Goal: Task Accomplishment & Management: Use online tool/utility

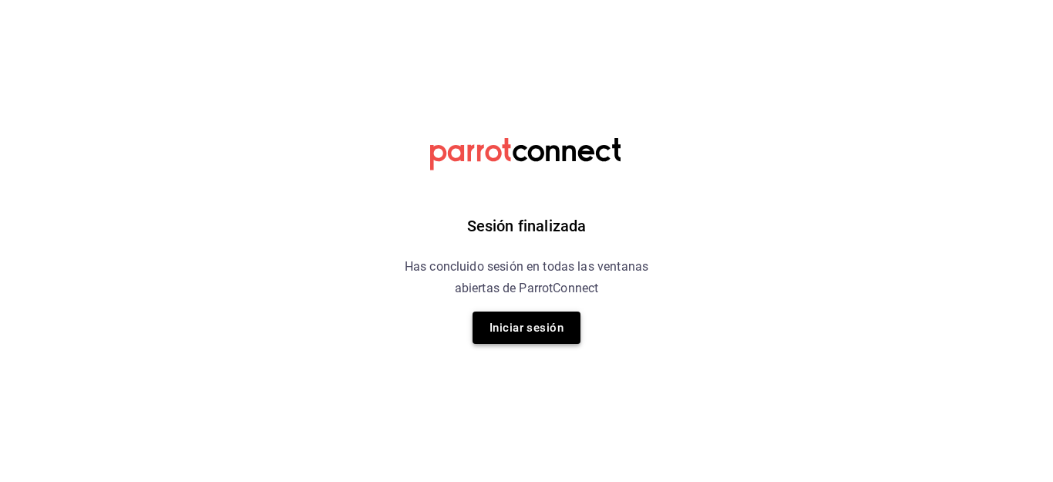
click at [488, 324] on button "Iniciar sesión" at bounding box center [527, 327] width 108 height 32
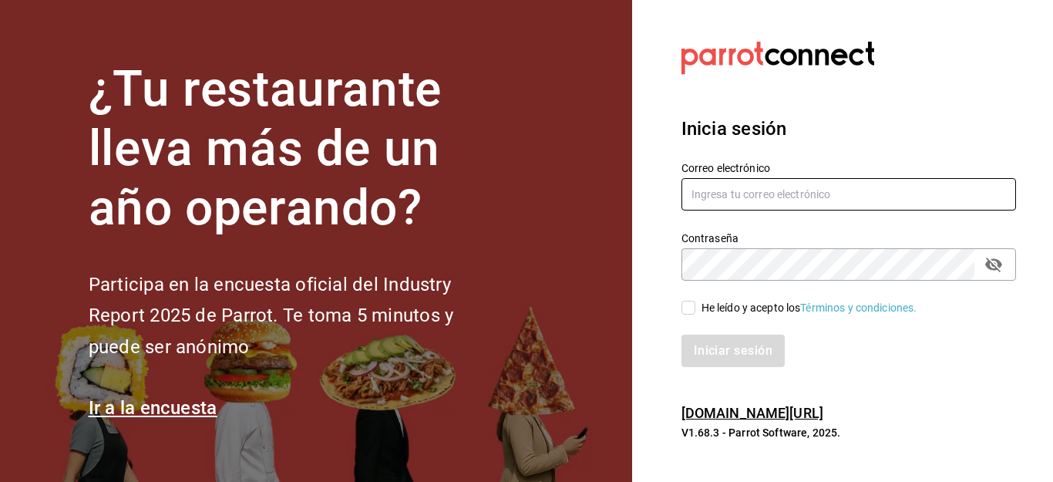
click at [731, 190] on input "text" at bounding box center [848, 194] width 335 height 32
type input "[EMAIL_ADDRESS][DOMAIN_NAME]"
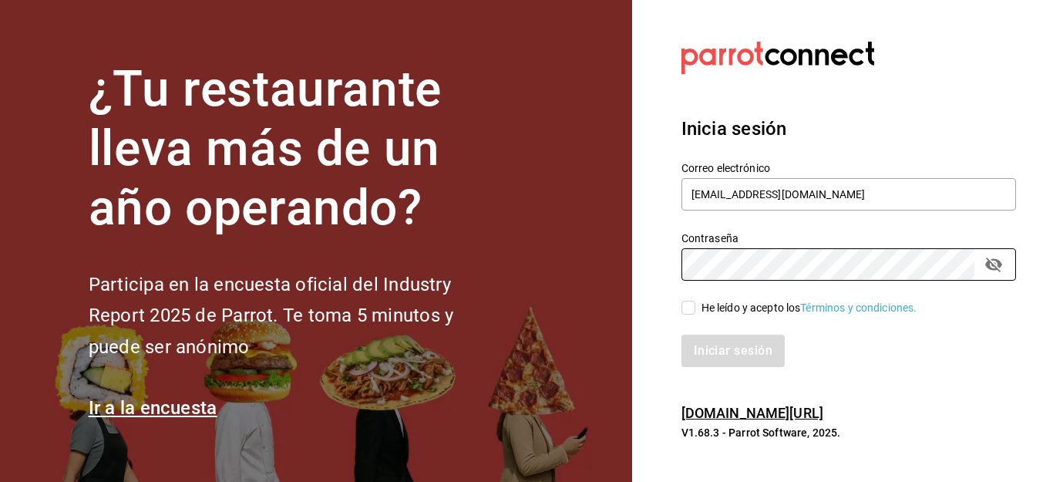
drag, startPoint x: 678, startPoint y: 305, endPoint x: 687, endPoint y: 305, distance: 9.3
click at [679, 305] on div "He leído y acepto los Términos y condiciones." at bounding box center [839, 298] width 353 height 35
click at [687, 305] on input "He leído y acepto los Términos y condiciones." at bounding box center [688, 308] width 14 height 14
checkbox input "true"
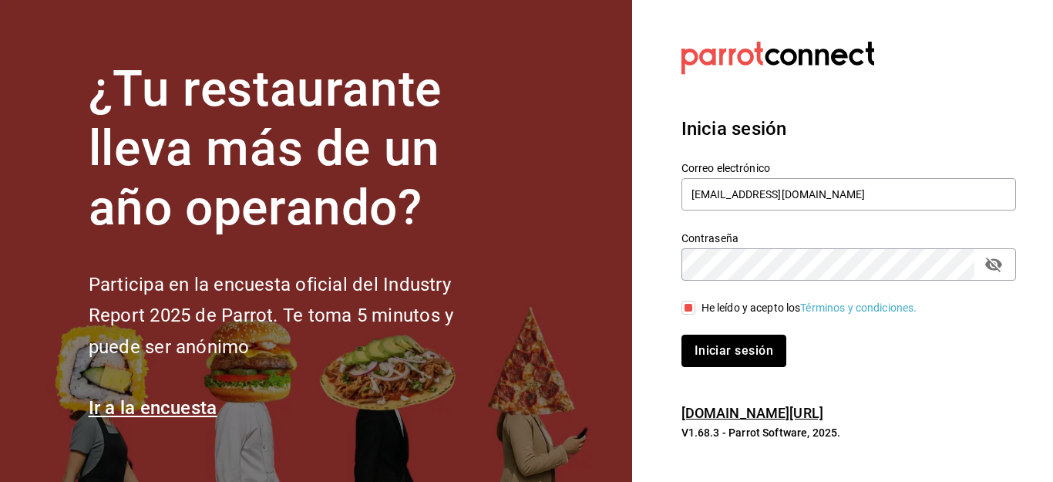
click at [735, 355] on button "Iniciar sesión" at bounding box center [733, 351] width 105 height 32
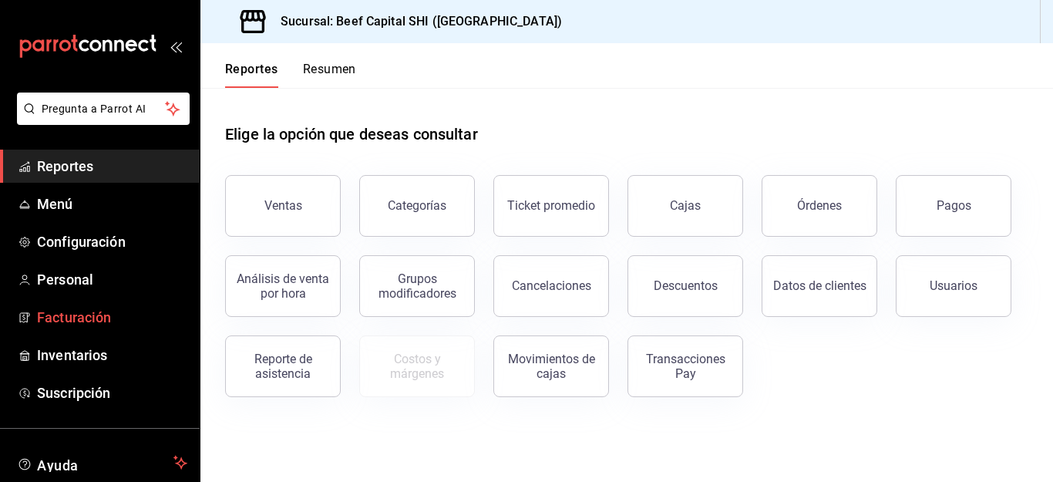
click at [62, 313] on span "Facturación" at bounding box center [112, 317] width 150 height 21
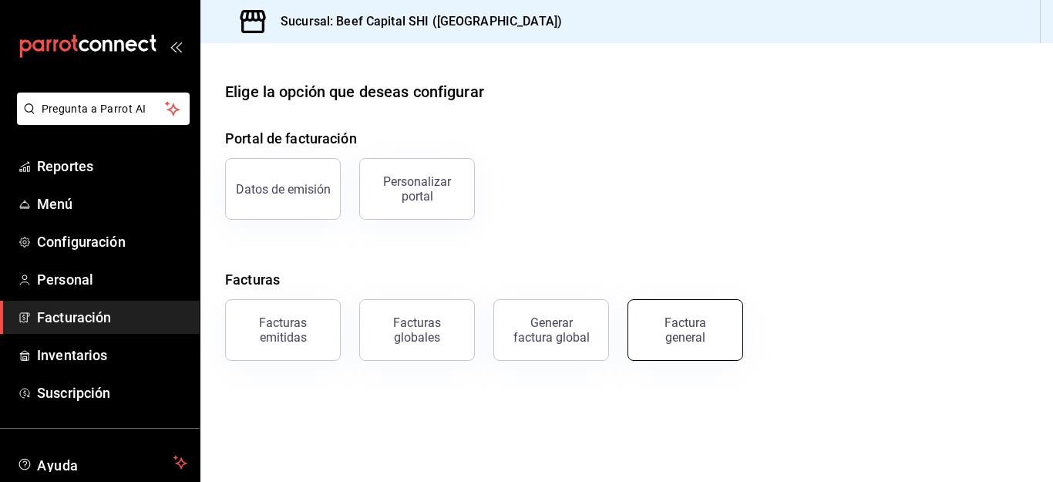
click at [679, 331] on div "Factura general" at bounding box center [685, 329] width 77 height 29
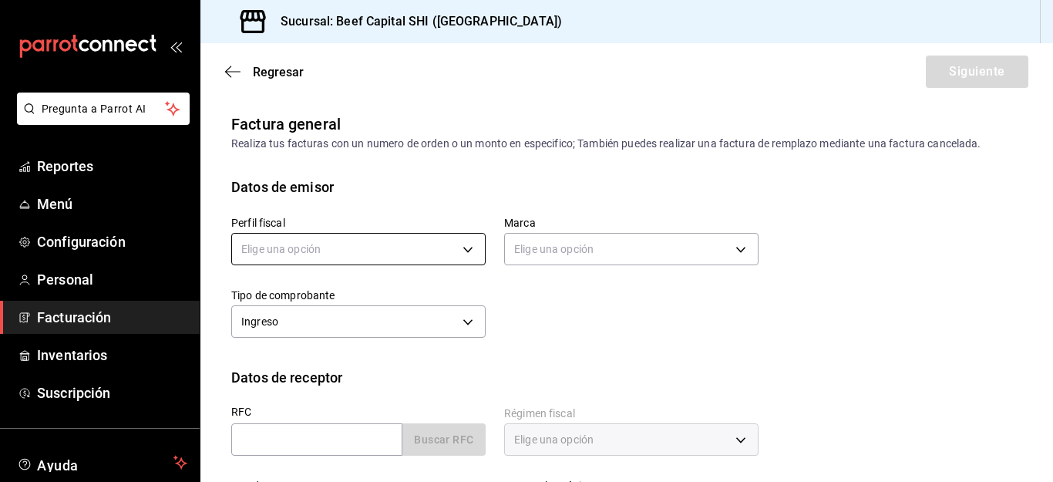
click at [461, 247] on body "Pregunta a Parrot AI Reportes Menú Configuración Personal Facturación Inventari…" at bounding box center [526, 241] width 1053 height 482
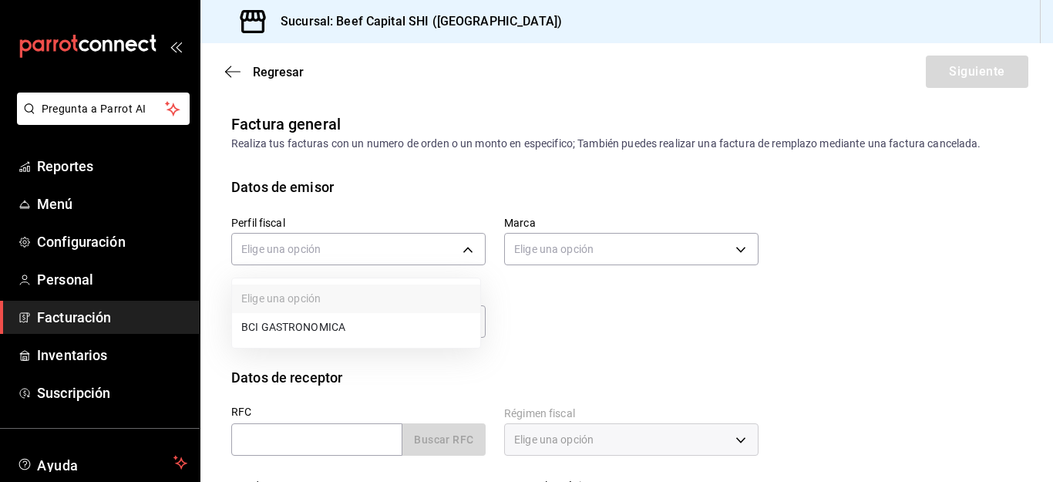
click at [463, 247] on div at bounding box center [526, 241] width 1053 height 482
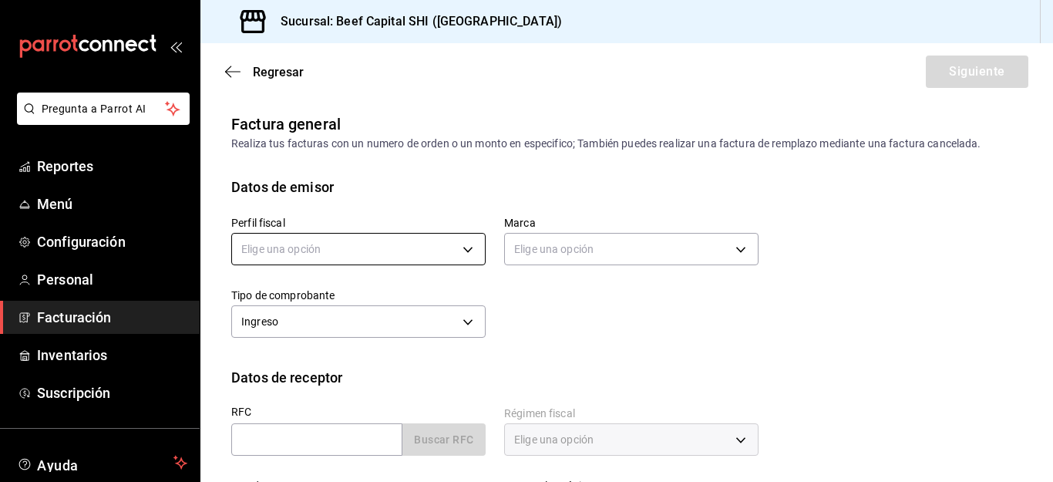
click at [463, 247] on body "Pregunta a Parrot AI Reportes Menú Configuración Personal Facturación Inventari…" at bounding box center [526, 241] width 1053 height 482
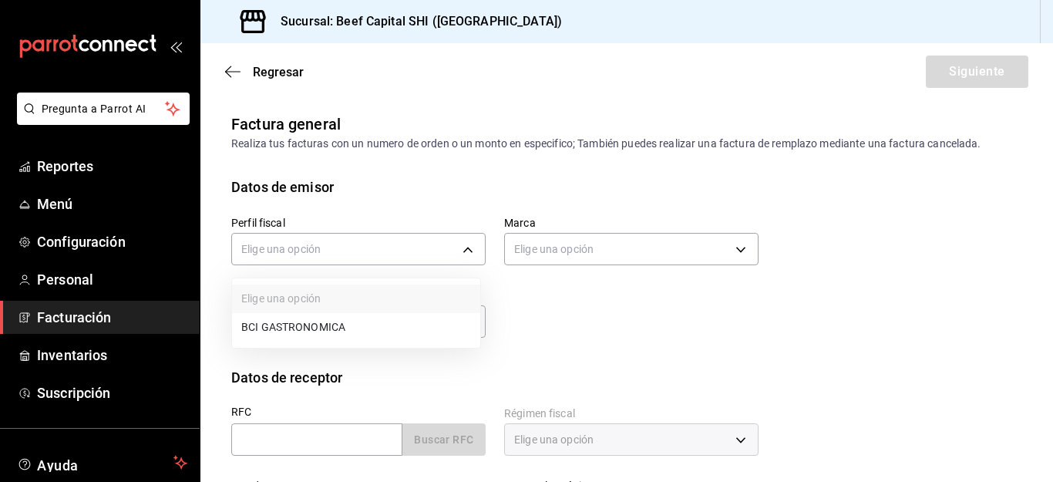
click at [313, 326] on li "BCI GASTRONOMICA" at bounding box center [356, 327] width 248 height 29
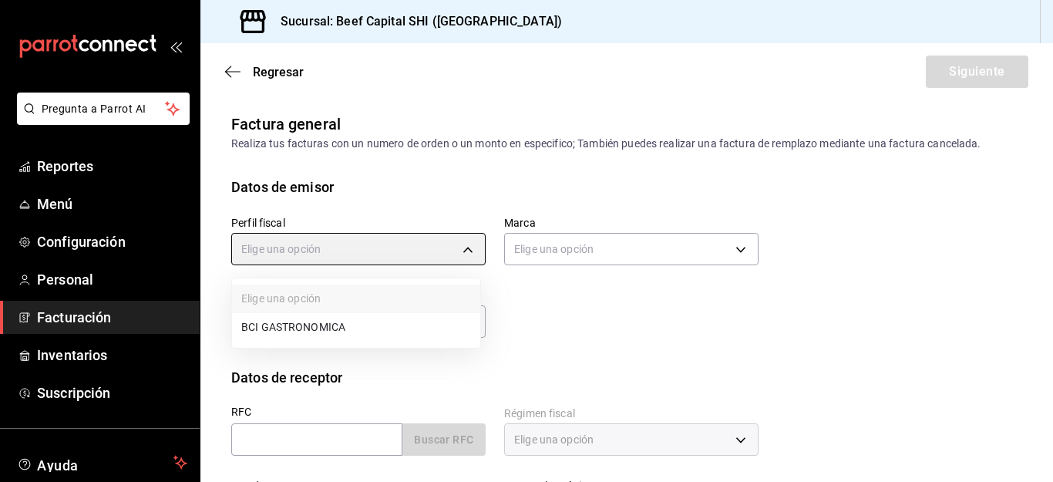
type input "852e3a39-bafb-4ab0-a8a2-cd74aadd3f4e"
type input "605647f7-5ddc-403a-84da-aa3c8a25865f"
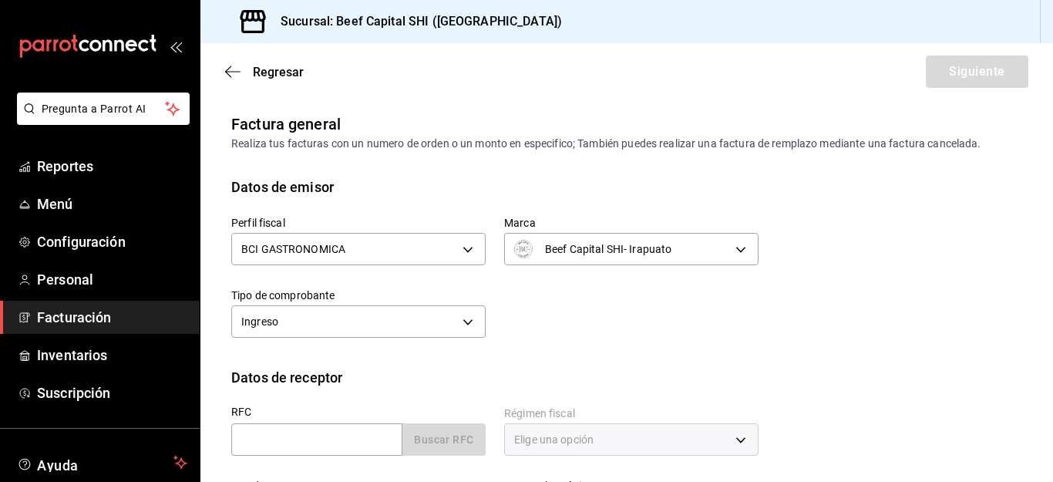
click at [732, 248] on div "Elige una opción BCI GASTRONOMICA" at bounding box center [526, 241] width 1053 height 482
click at [459, 323] on body "Pregunta a Parrot AI Reportes Menú Configuración Personal Facturación Inventari…" at bounding box center [526, 241] width 1053 height 482
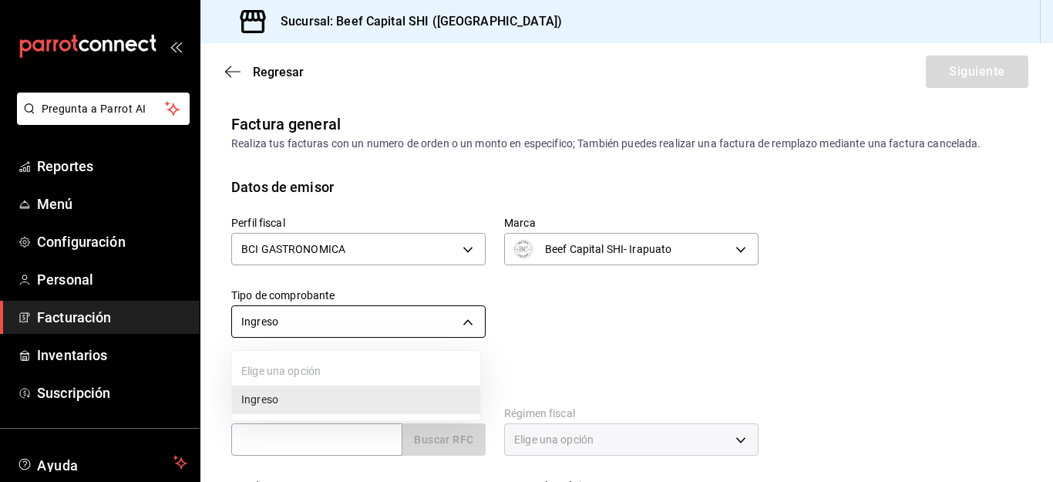
click at [459, 323] on div at bounding box center [526, 241] width 1053 height 482
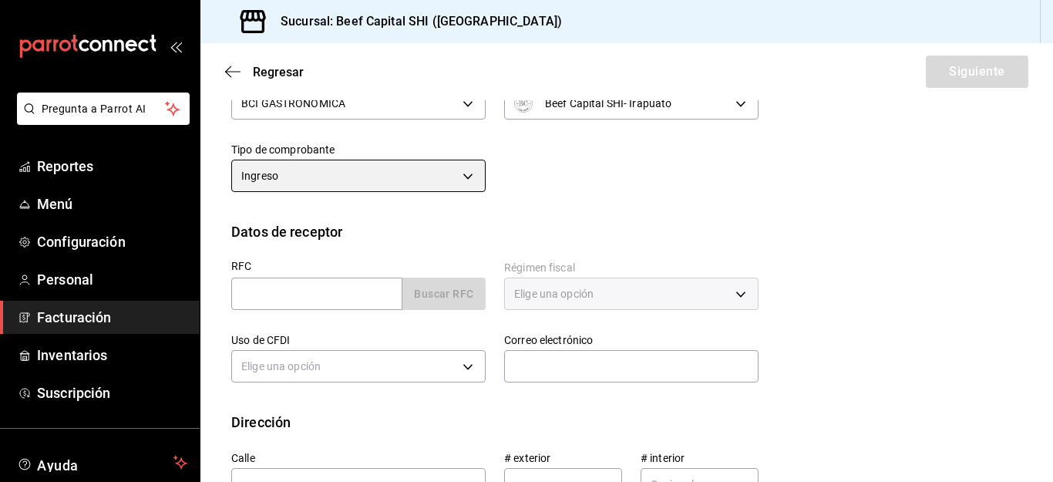
scroll to position [154, 0]
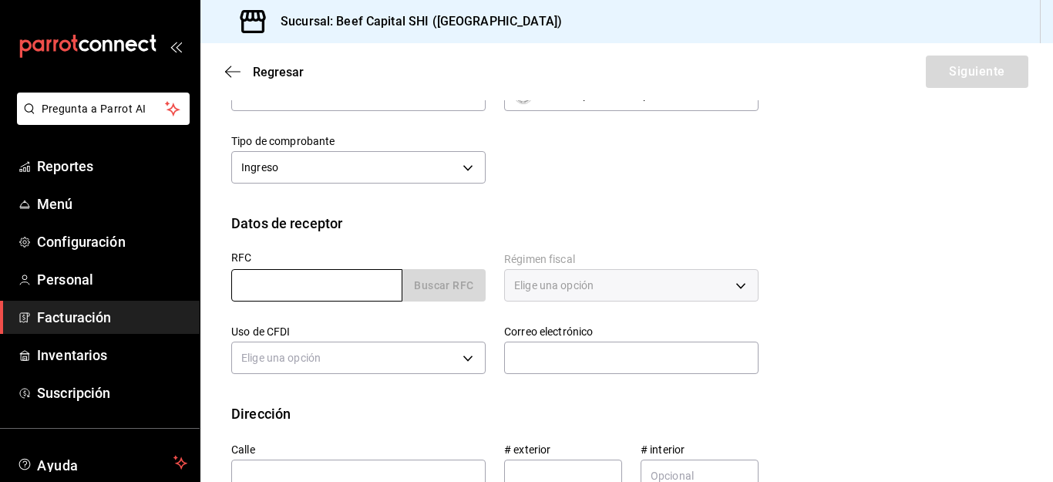
click at [348, 284] on input "text" at bounding box center [316, 285] width 171 height 32
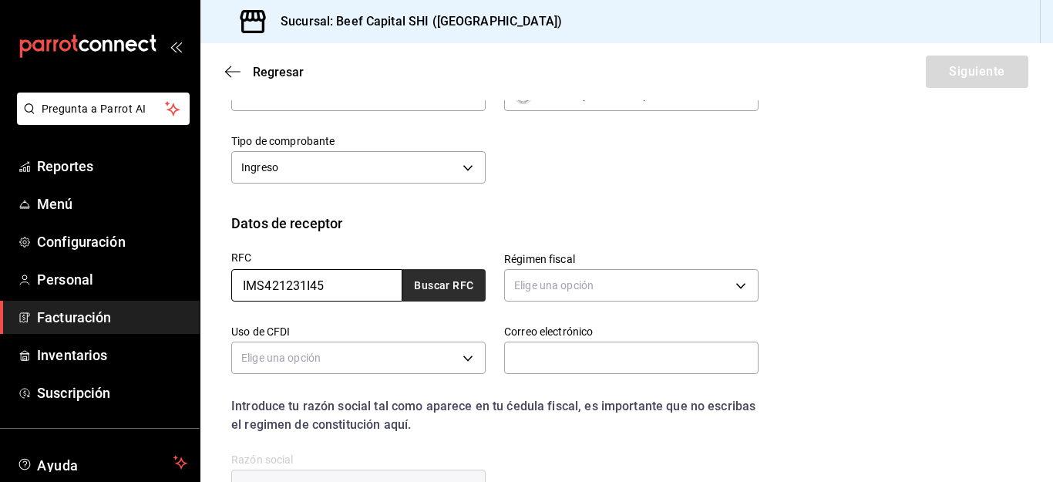
type input "IMS421231I45"
click at [412, 281] on button "Buscar RFC" at bounding box center [443, 285] width 83 height 32
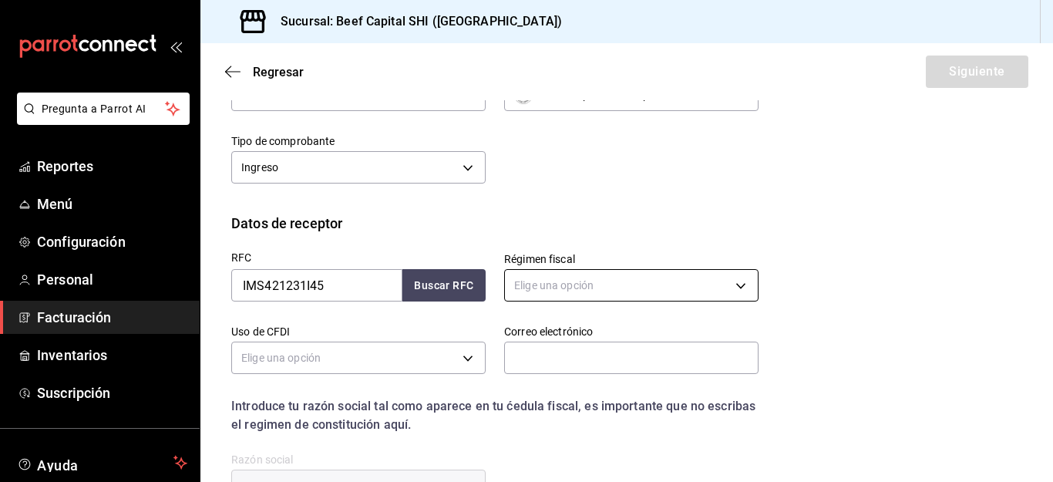
click at [733, 281] on body "Pregunta a Parrot AI Reportes Menú Configuración Personal Facturación Inventari…" at bounding box center [526, 241] width 1053 height 482
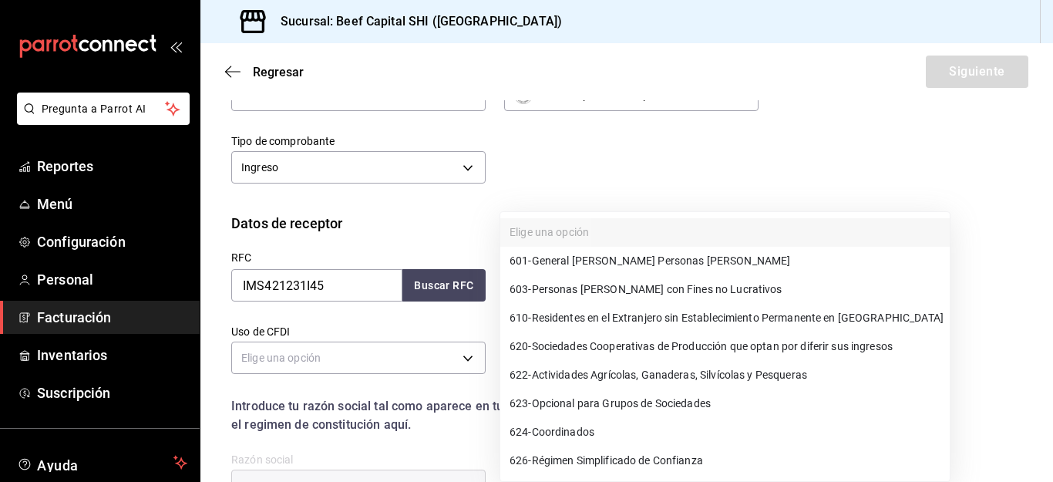
click at [705, 259] on li "601 - General de Ley Personas Morales" at bounding box center [724, 261] width 449 height 29
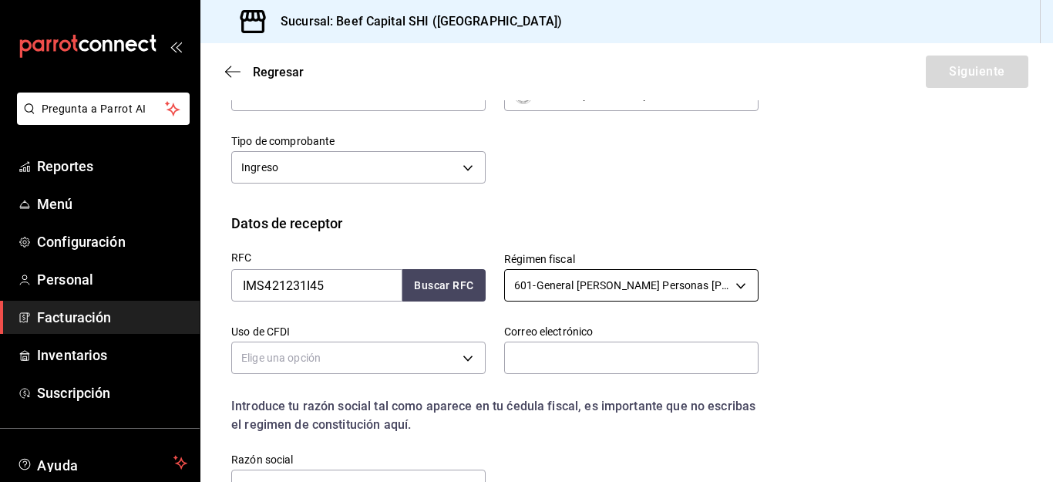
click at [732, 281] on body "Pregunta a Parrot AI Reportes Menú Configuración Personal Facturación Inventari…" at bounding box center [526, 241] width 1053 height 482
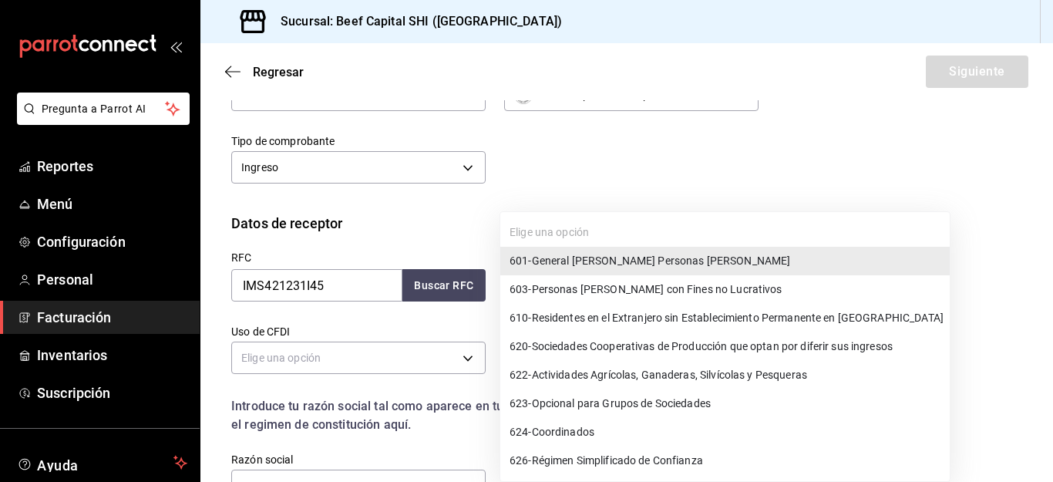
click at [715, 294] on span "603 - Personas Morales con Fines no Lucrativos" at bounding box center [646, 289] width 273 height 16
type input "603"
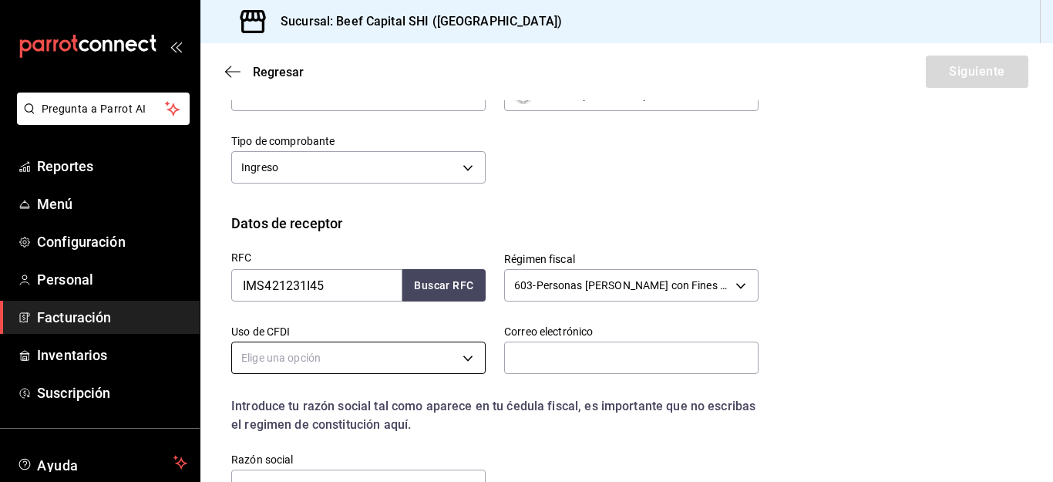
click at [460, 358] on body "Pregunta a Parrot AI Reportes Menú Configuración Personal Facturación Inventari…" at bounding box center [526, 241] width 1053 height 482
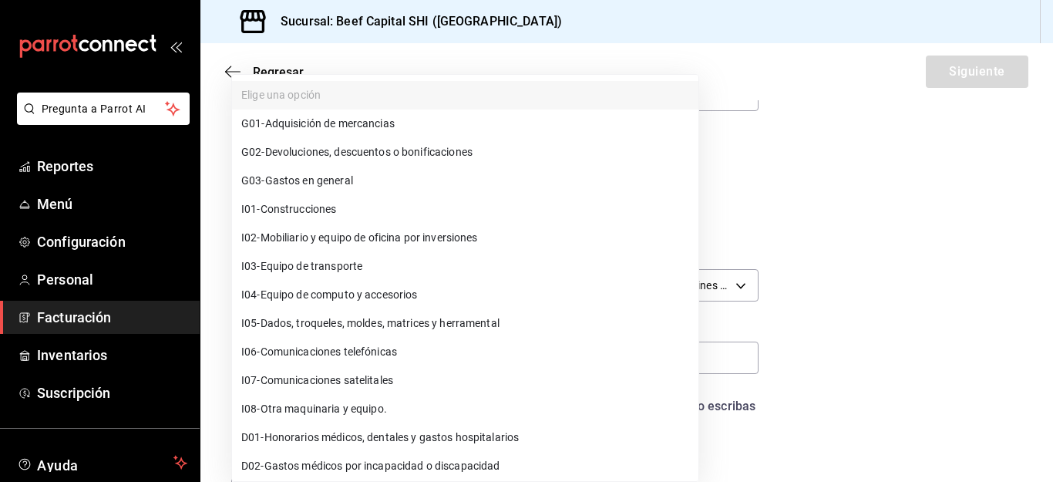
click at [311, 180] on span "G03 - Gastos en general" at bounding box center [297, 181] width 112 height 16
type input "G03"
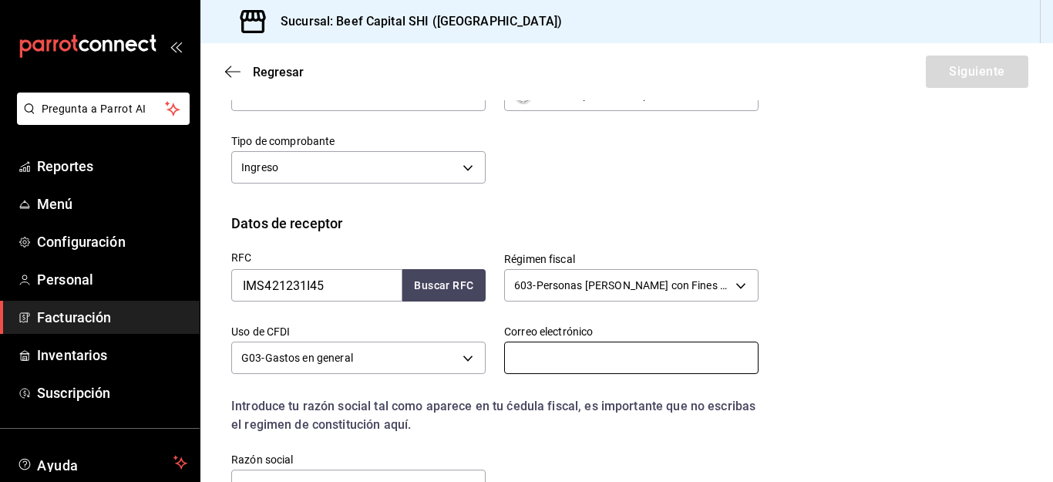
click at [562, 364] on input "text" at bounding box center [631, 358] width 254 height 32
type input "[EMAIL_ADDRESS][DOMAIN_NAME]"
type input "36644"
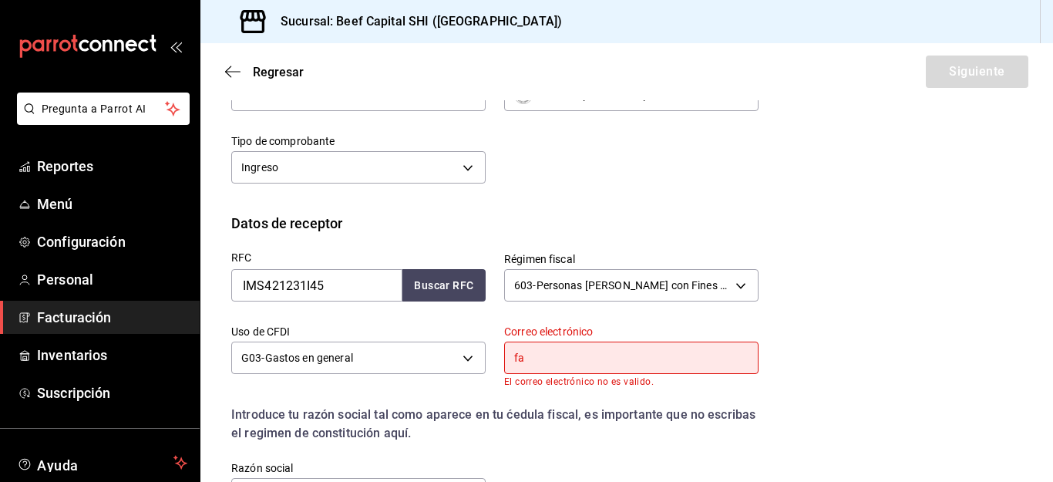
type input "f"
type input "V"
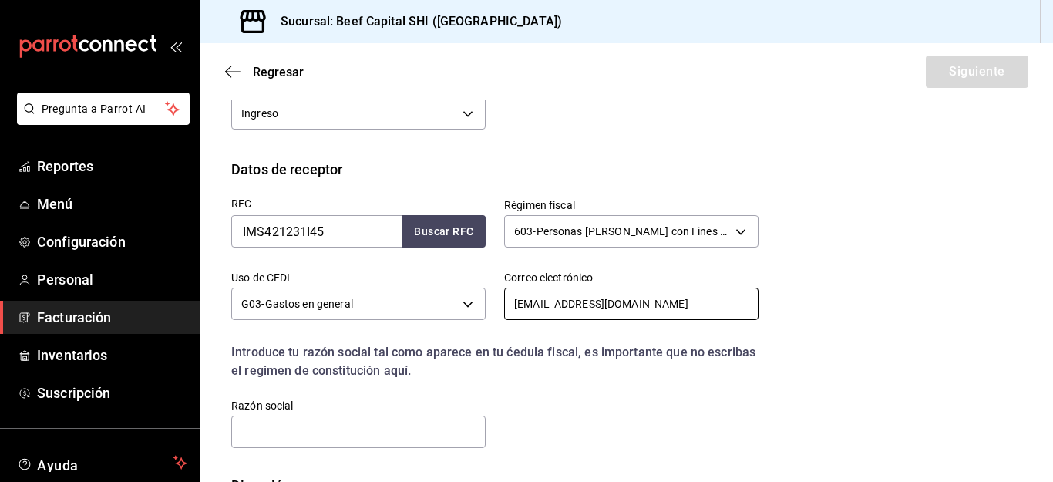
scroll to position [385, 0]
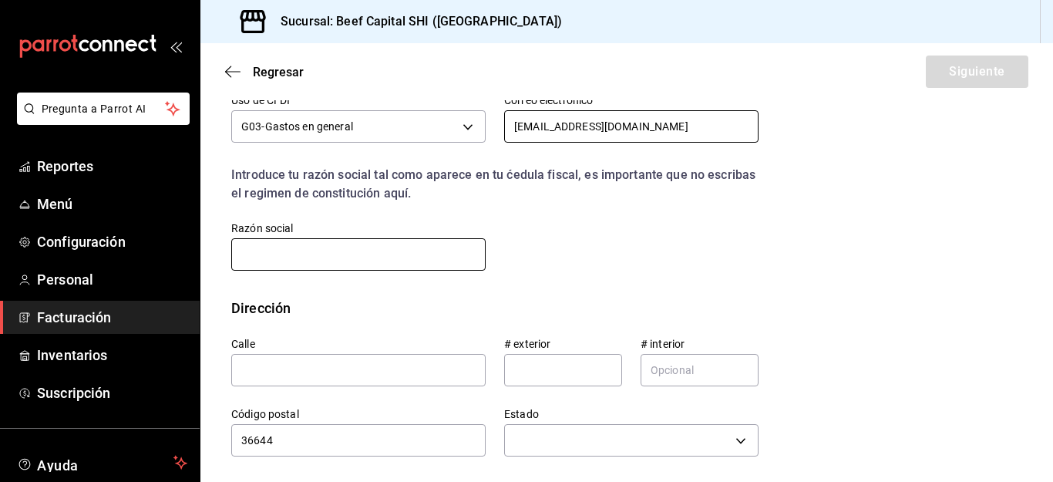
type input "victor_h.001@live.com.mx"
click at [277, 249] on input "text" at bounding box center [358, 254] width 254 height 32
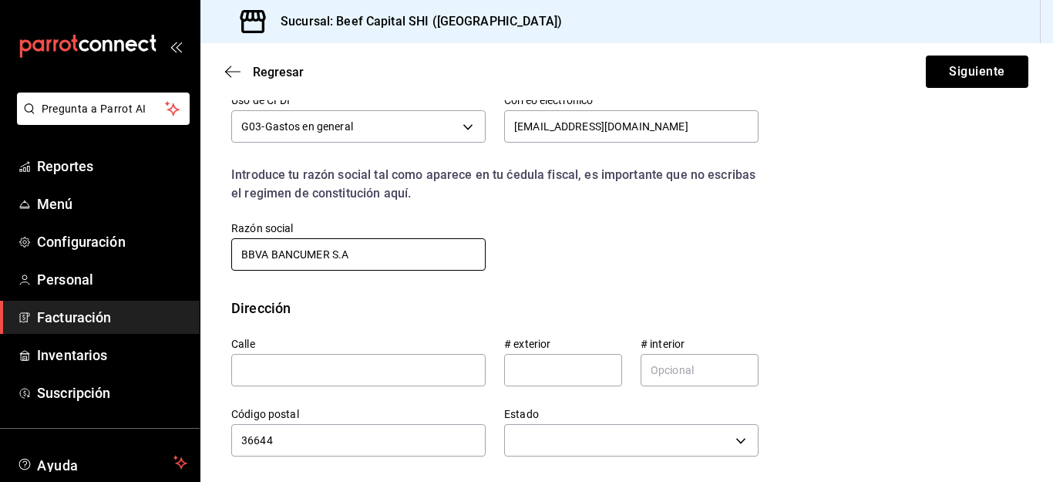
scroll to position [463, 0]
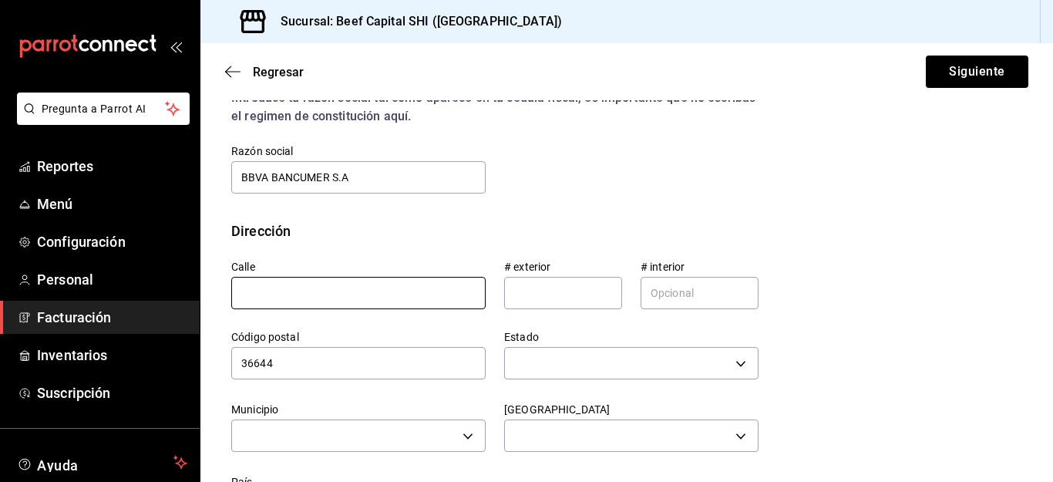
click at [294, 298] on input "text" at bounding box center [358, 293] width 254 height 32
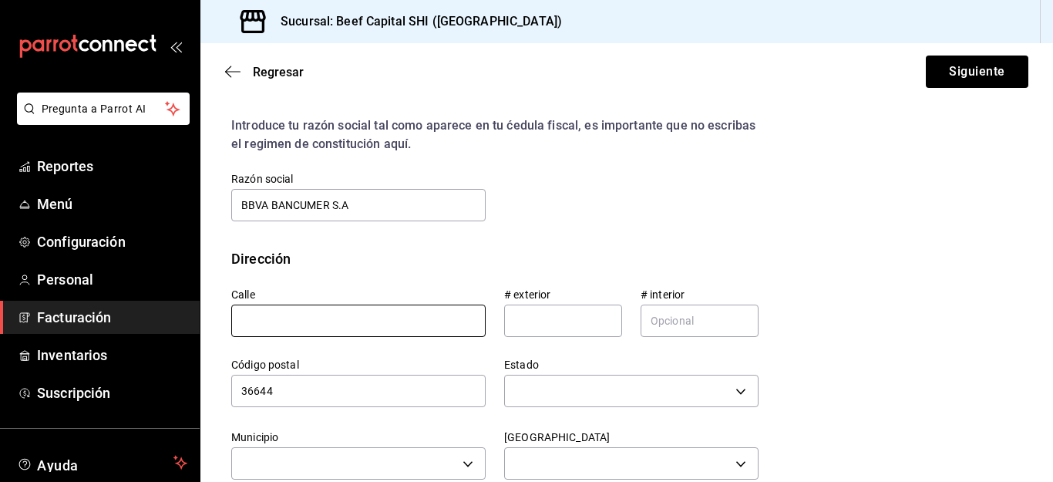
scroll to position [301, 0]
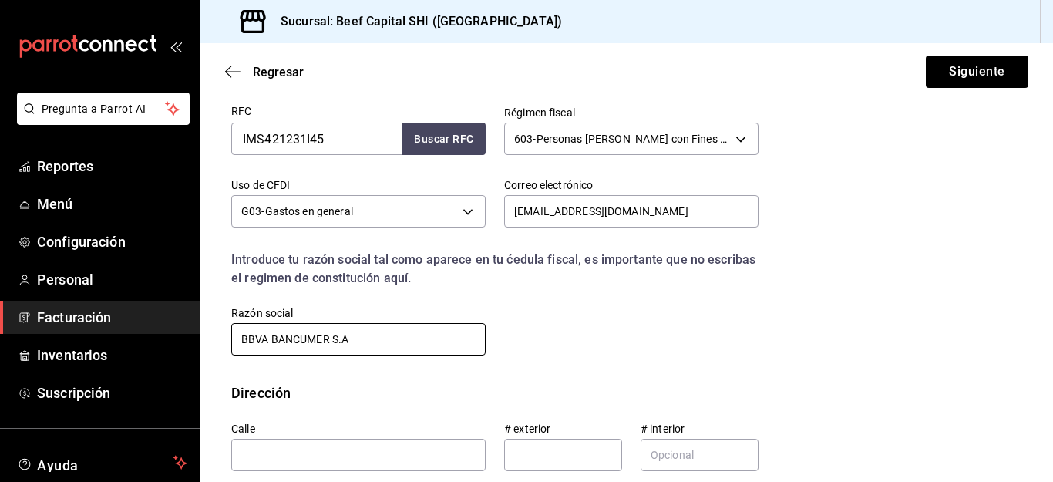
click at [280, 345] on input "BBVA BANCUMER S.A" at bounding box center [358, 339] width 254 height 32
click at [363, 342] on input "BBVA BANCUMER S.A" at bounding box center [358, 339] width 254 height 32
type input "B"
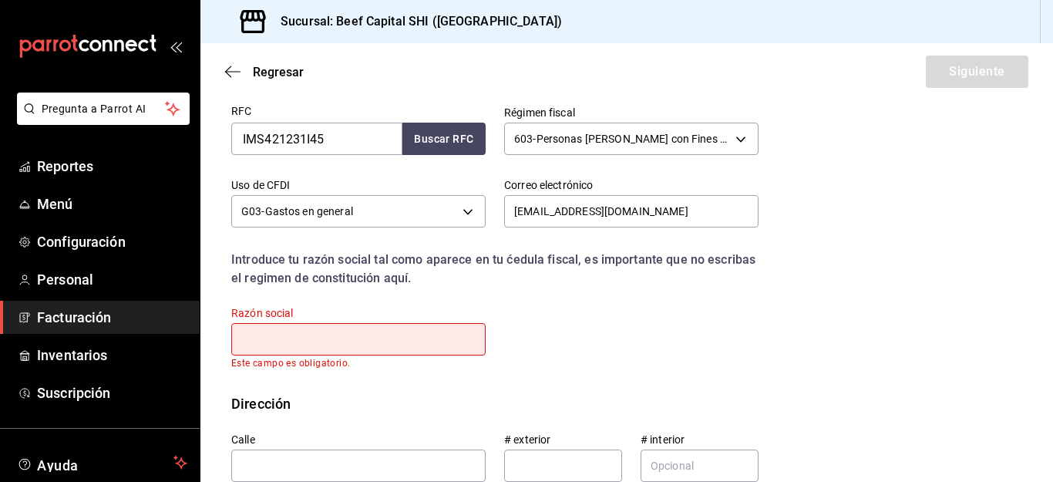
type input "I"
type input "O"
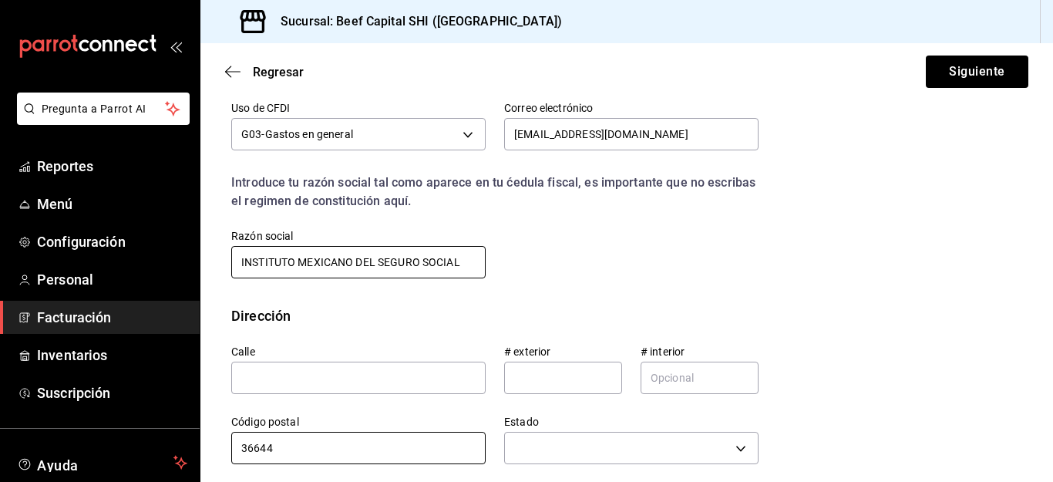
scroll to position [455, 0]
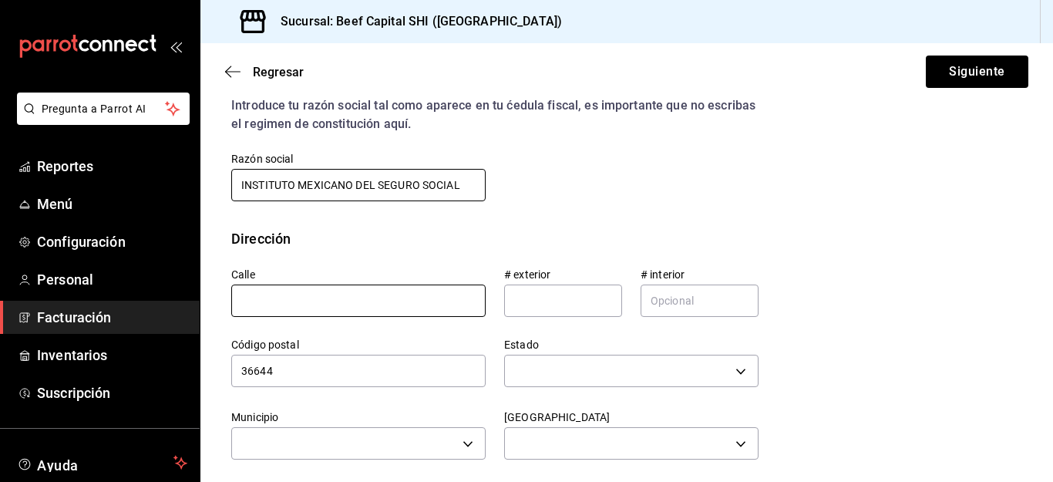
type input "INSTITUTO MEXICANO DEL SEGURO SOCIAL"
click at [412, 307] on input "text" at bounding box center [358, 300] width 254 height 32
click at [562, 294] on input "text" at bounding box center [563, 300] width 118 height 32
click at [661, 298] on input "text" at bounding box center [700, 300] width 118 height 32
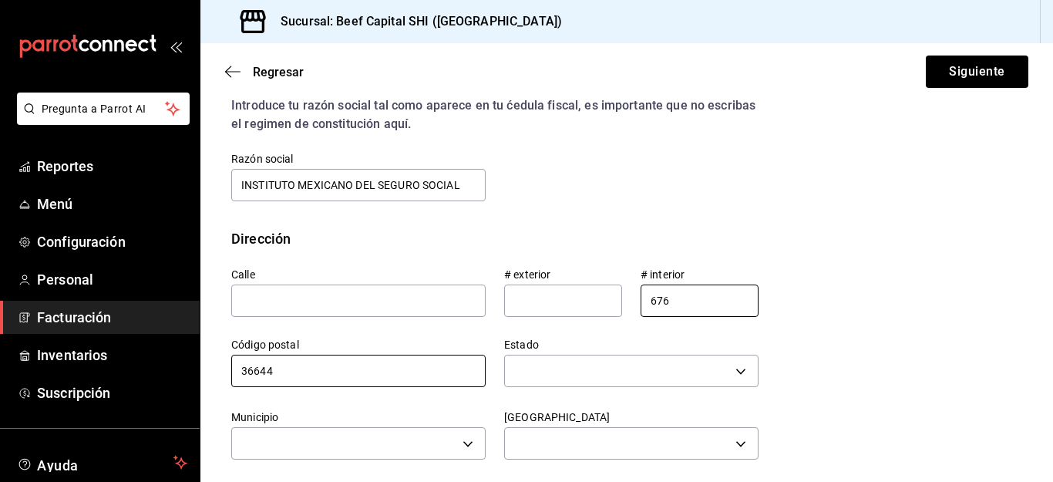
type input "676"
click at [425, 369] on input "36644" at bounding box center [358, 371] width 254 height 32
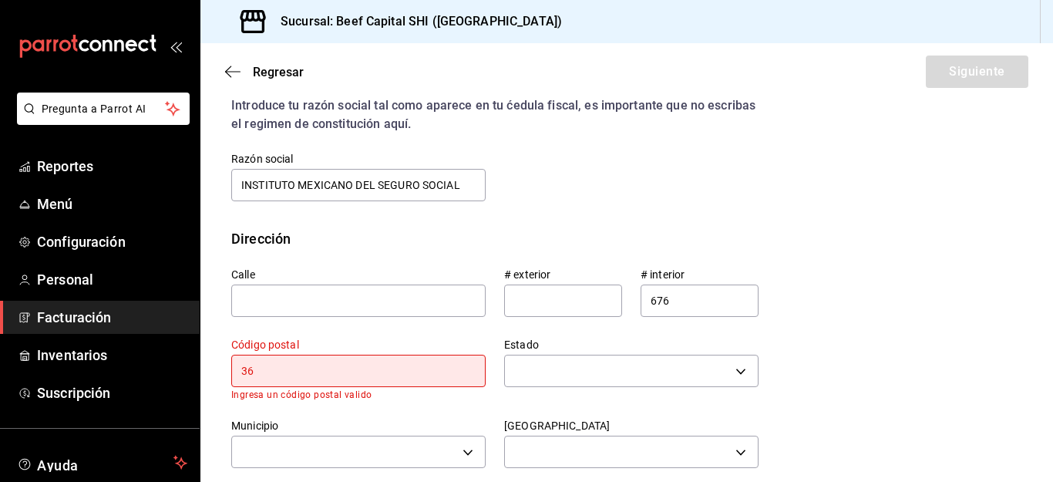
type input "3"
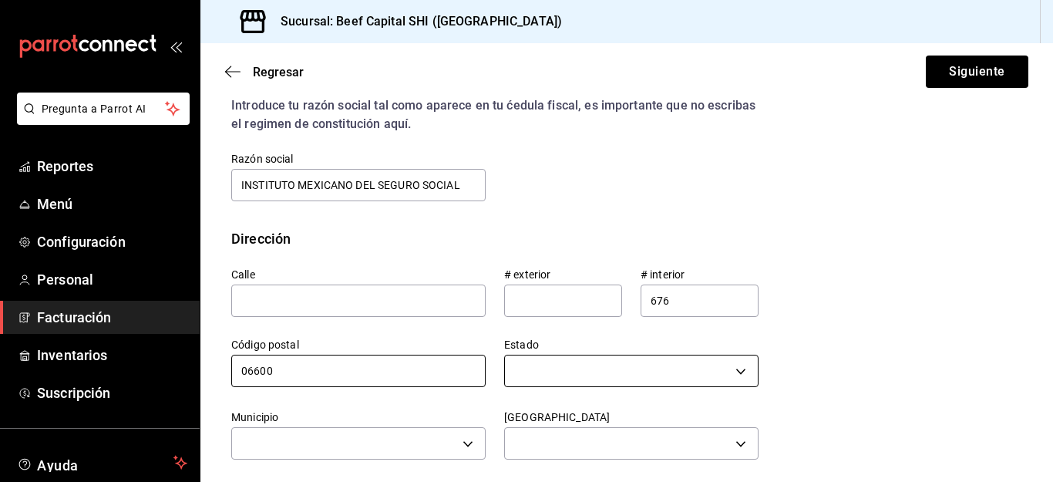
type input "06600"
click at [560, 365] on body "Pregunta a Parrot AI Reportes Menú Configuración Personal Facturación Inventari…" at bounding box center [526, 241] width 1053 height 482
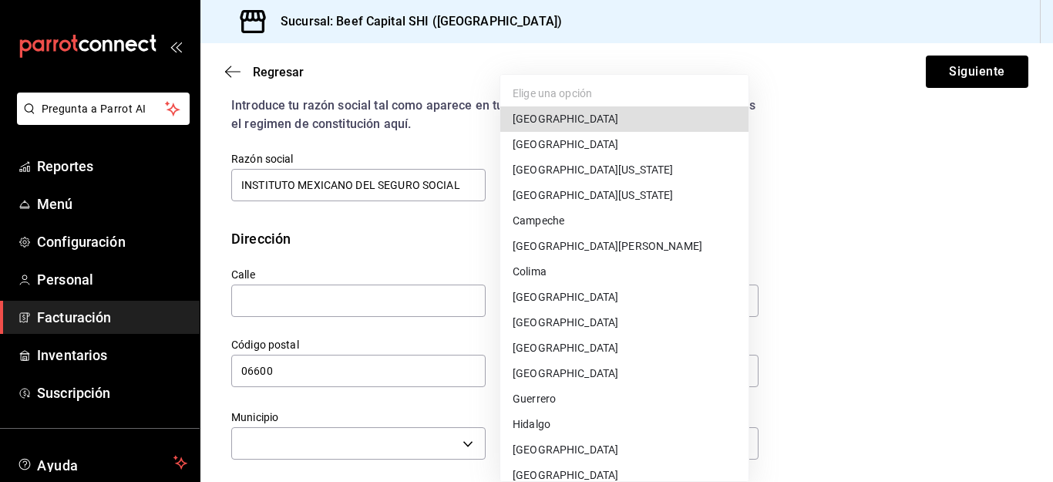
click at [553, 113] on li "Ciudad de México" at bounding box center [624, 118] width 248 height 25
type input "Ciudad de México"
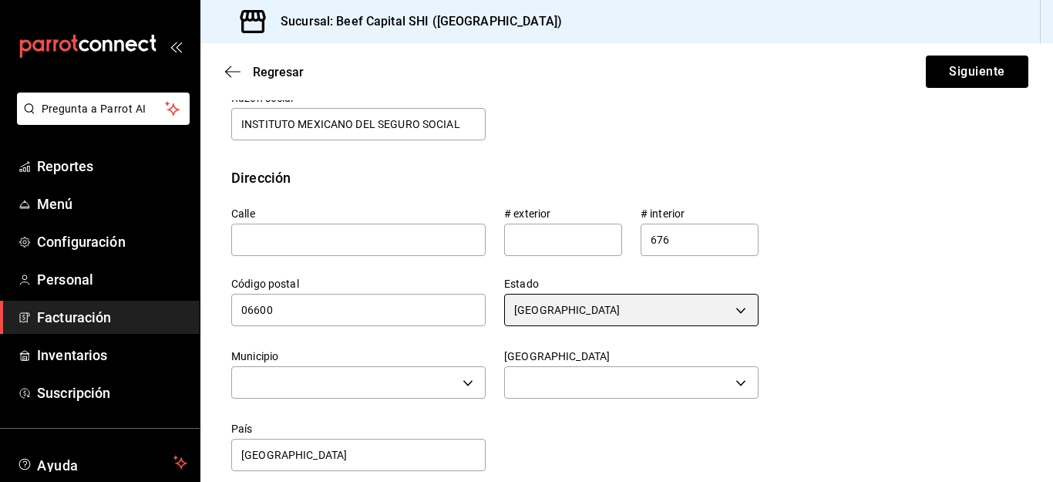
scroll to position [532, 0]
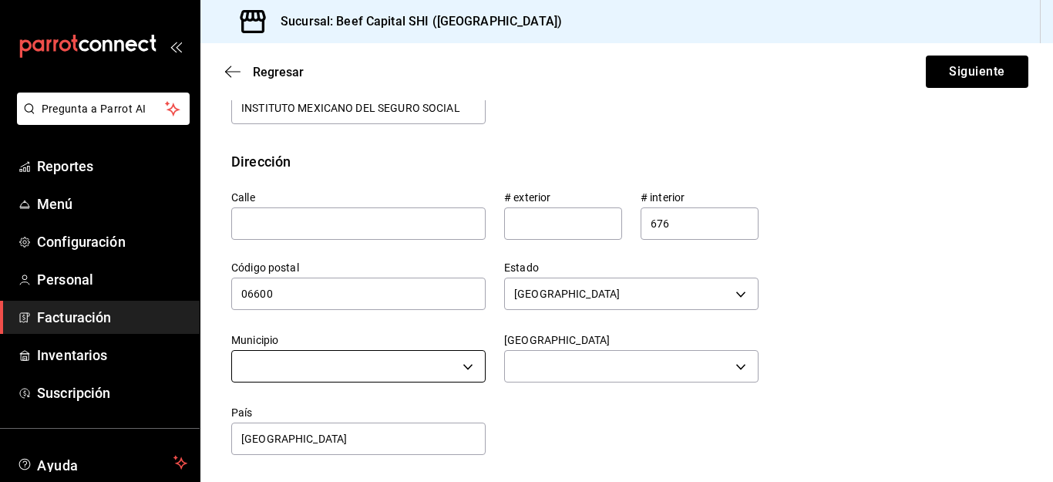
click at [463, 367] on body "Pregunta a Parrot AI Reportes Menú Configuración Personal Facturación Inventari…" at bounding box center [526, 241] width 1053 height 482
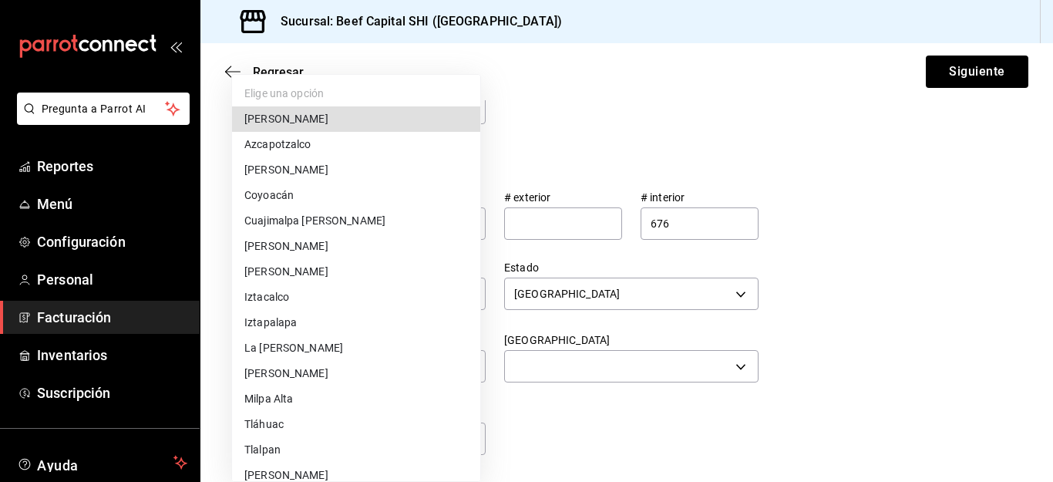
click at [331, 244] on li "Cuauhtémoc" at bounding box center [356, 246] width 248 height 25
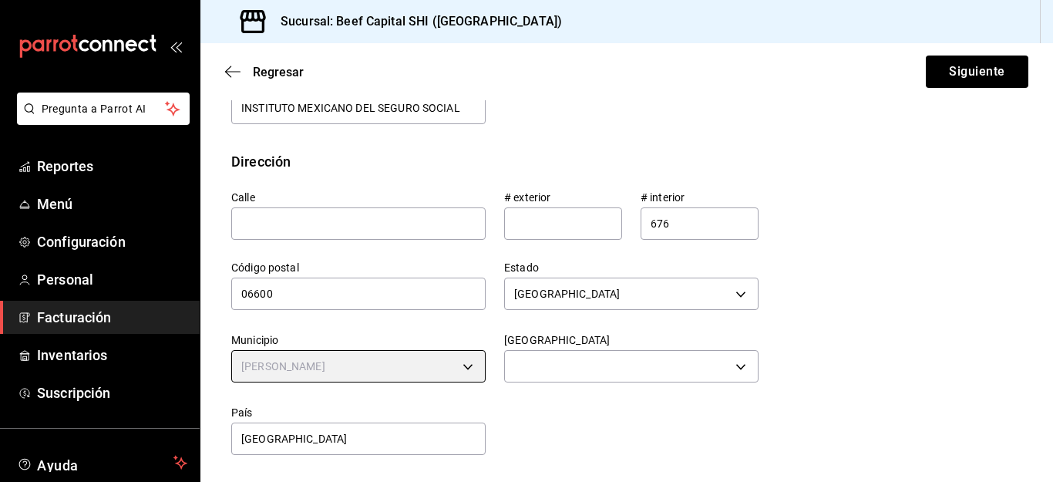
type input "Cuauhtémoc"
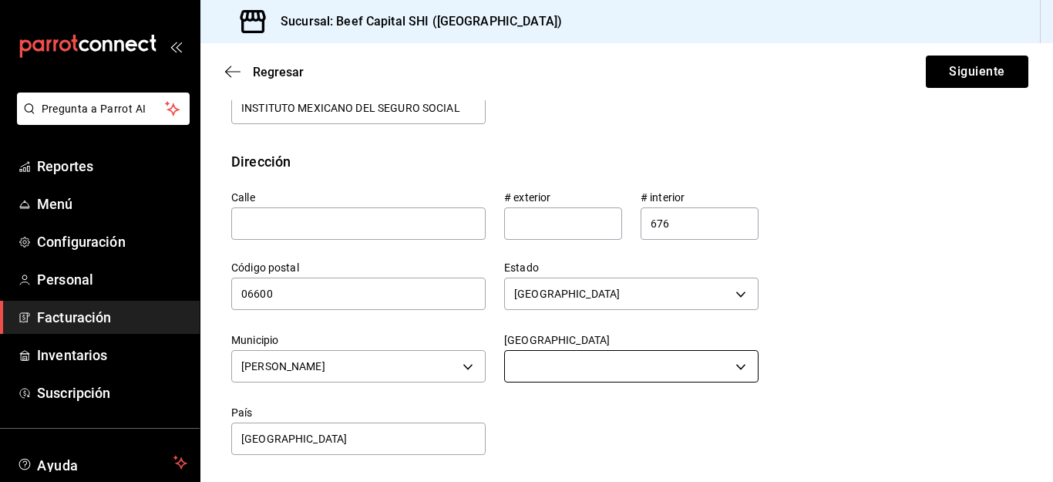
click at [735, 362] on body "Pregunta a Parrot AI Reportes Menú Configuración Personal Facturación Inventari…" at bounding box center [526, 241] width 1053 height 482
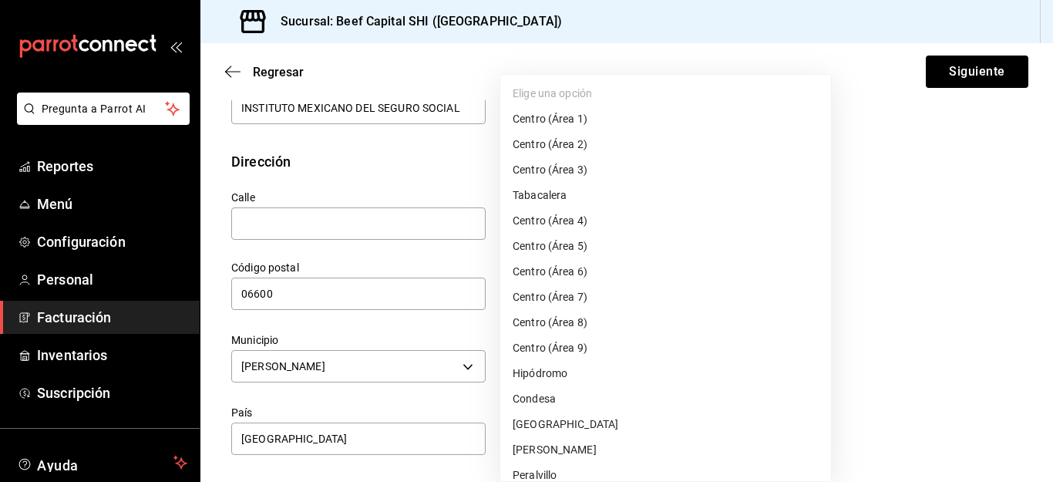
click at [788, 237] on div at bounding box center [526, 241] width 1053 height 482
click at [415, 394] on div at bounding box center [526, 241] width 1053 height 482
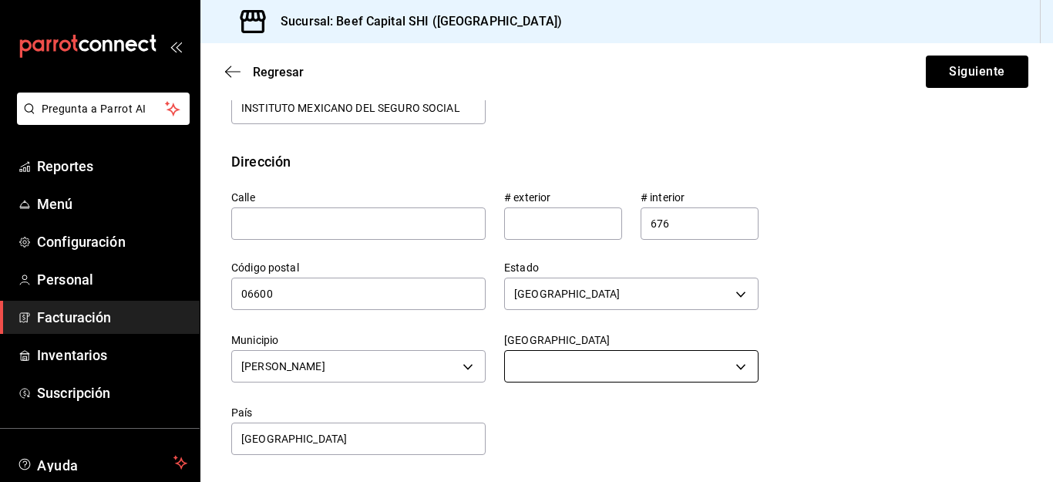
click at [728, 362] on body "Pregunta a Parrot AI Reportes Menú Configuración Personal Facturación Inventari…" at bounding box center [526, 241] width 1053 height 482
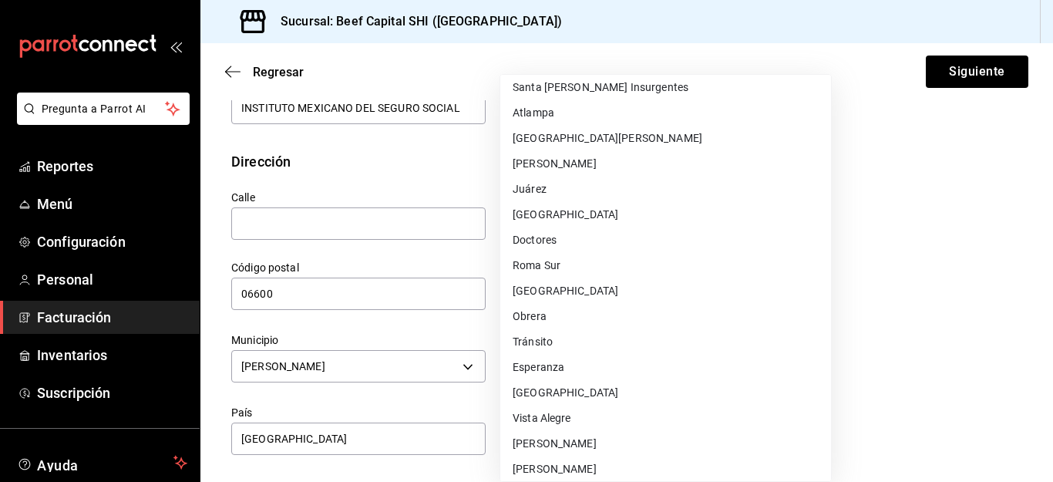
scroll to position [617, 0]
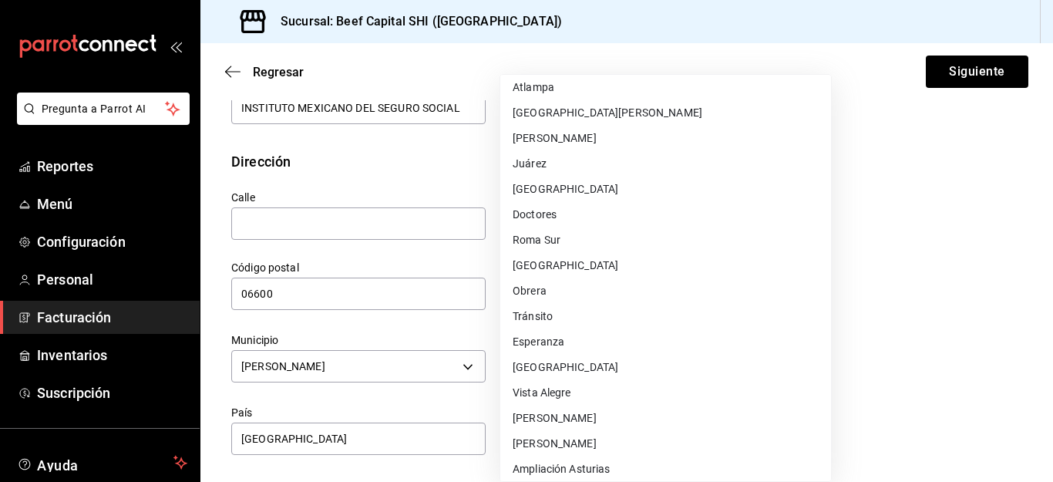
click at [556, 164] on li "Juárez" at bounding box center [665, 163] width 331 height 25
type input "Juárez"
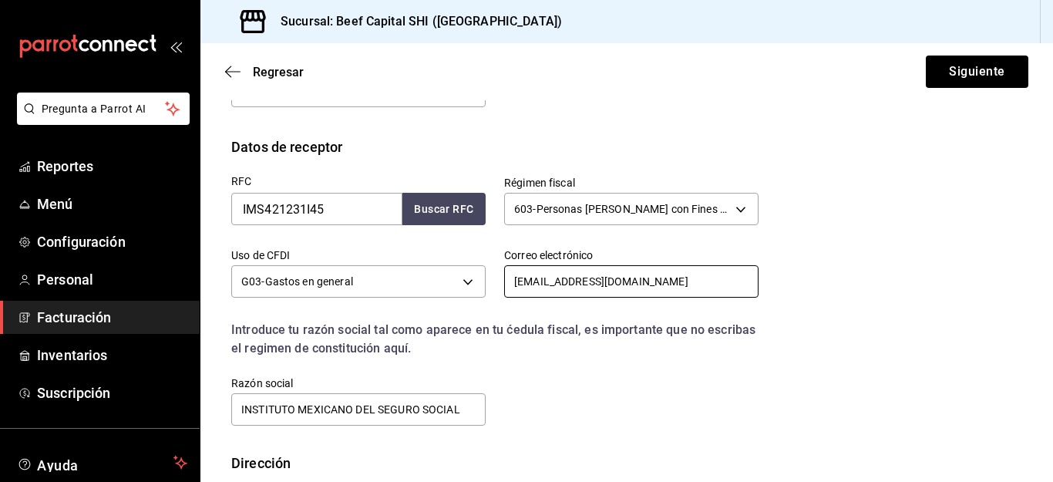
scroll to position [231, 0]
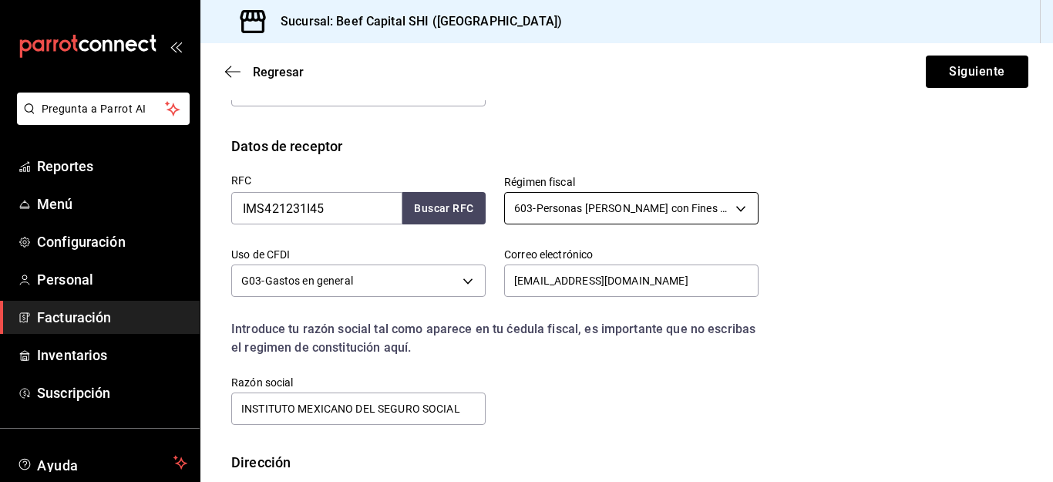
click at [622, 203] on body "Pregunta a Parrot AI Reportes Menú Configuración Personal Facturación Inventari…" at bounding box center [526, 241] width 1053 height 482
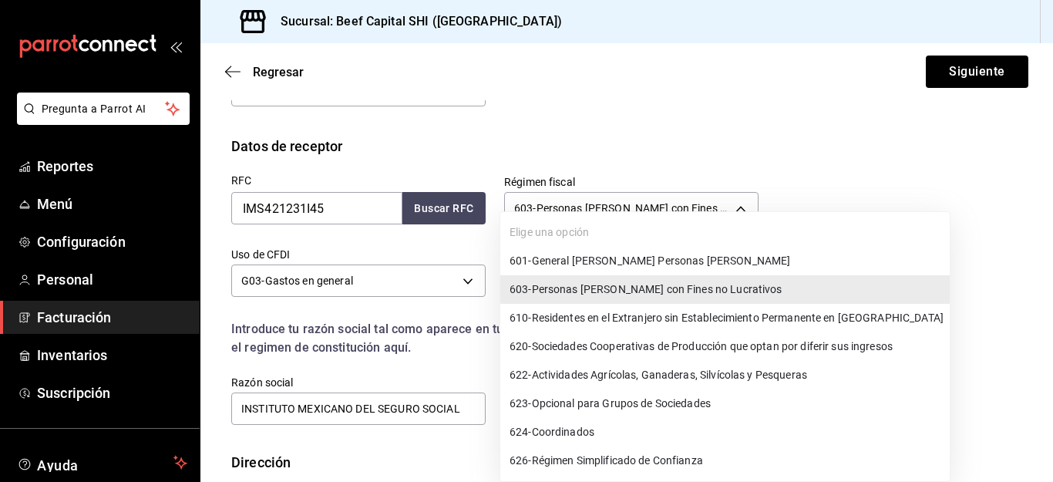
click at [727, 205] on div at bounding box center [526, 241] width 1053 height 482
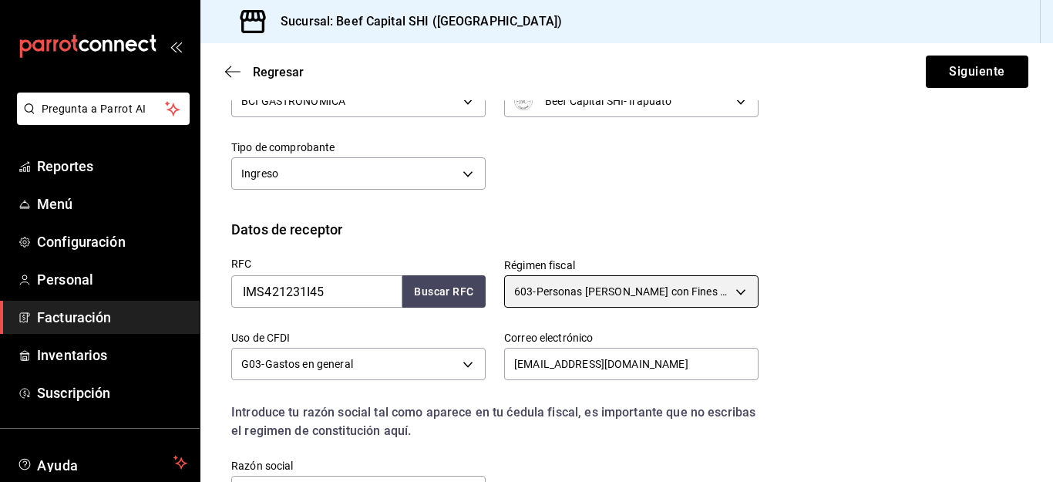
scroll to position [154, 0]
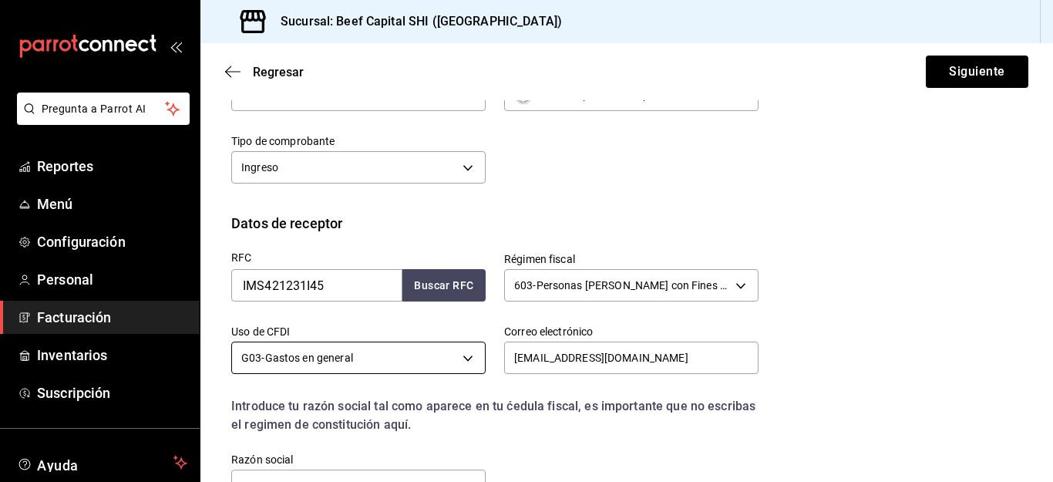
click at [461, 361] on body "Pregunta a Parrot AI Reportes Menú Configuración Personal Facturación Inventari…" at bounding box center [526, 241] width 1053 height 482
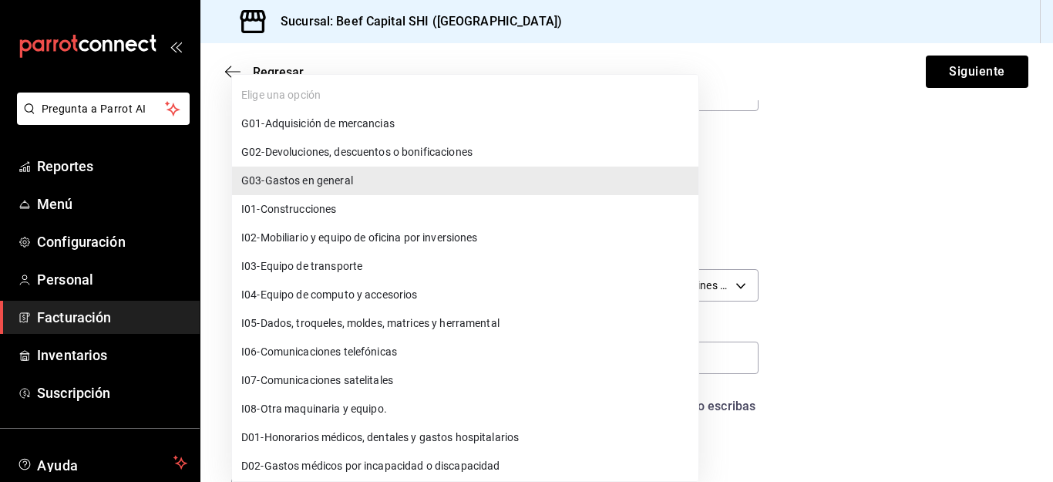
click at [324, 182] on span "G03 - Gastos en general" at bounding box center [297, 181] width 112 height 16
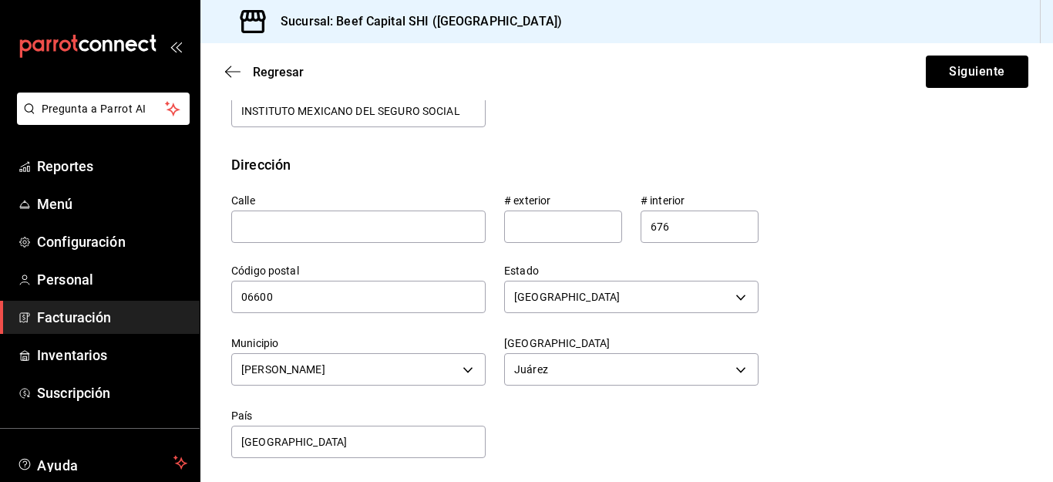
scroll to position [532, 0]
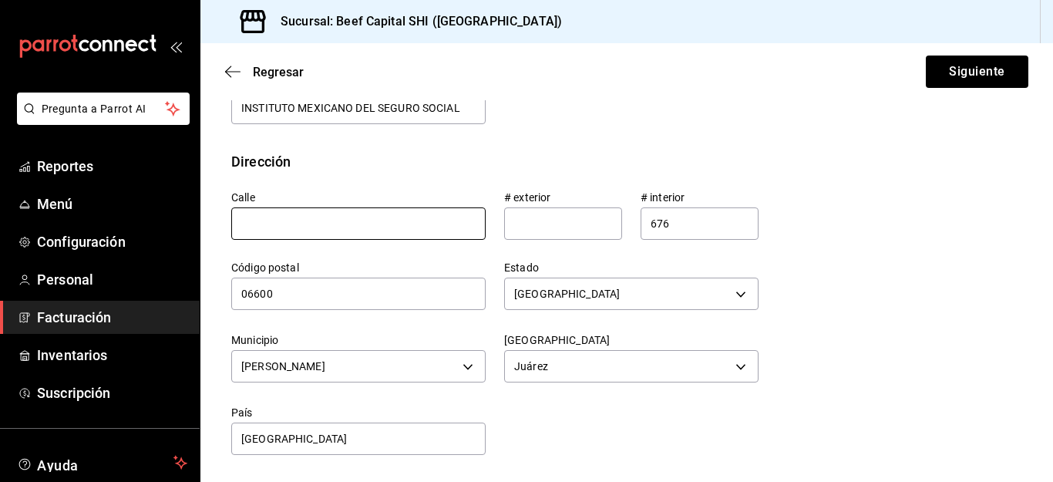
click at [434, 218] on input "text" at bounding box center [358, 223] width 254 height 32
type input "AV REFORMA"
click at [680, 230] on input "676" at bounding box center [700, 223] width 118 height 32
type input "6"
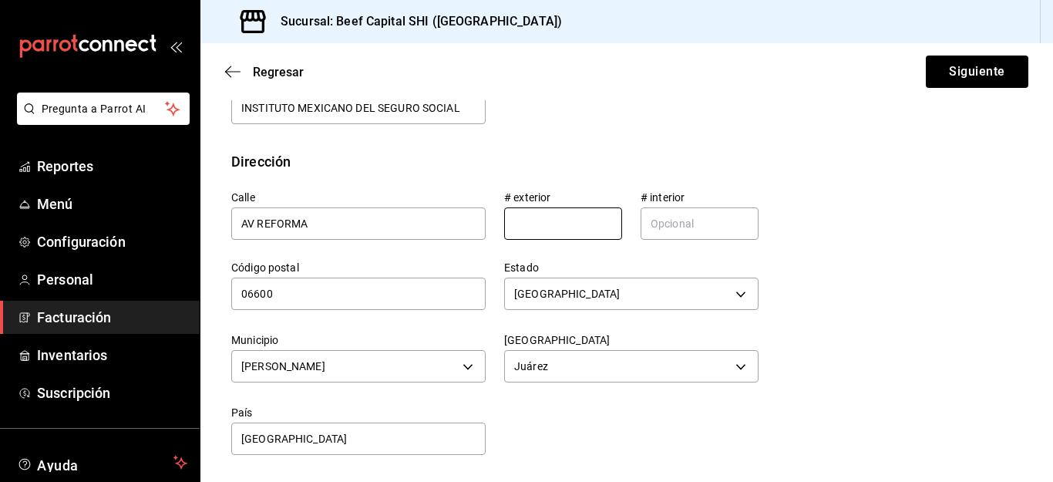
click at [542, 220] on input "text" at bounding box center [563, 223] width 118 height 32
type input "476"
click at [392, 291] on input "06600" at bounding box center [358, 294] width 254 height 32
click at [947, 69] on button "Siguiente" at bounding box center [977, 72] width 103 height 32
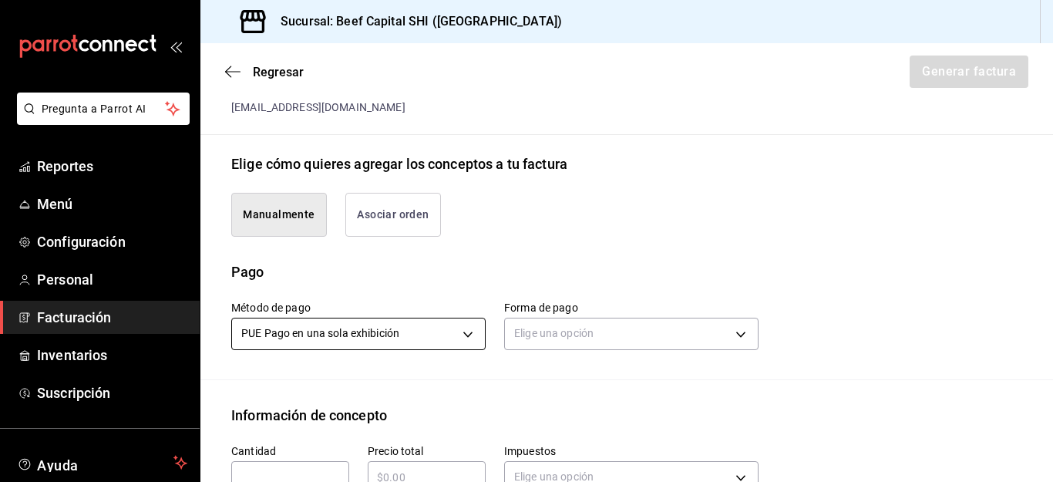
scroll to position [378, 0]
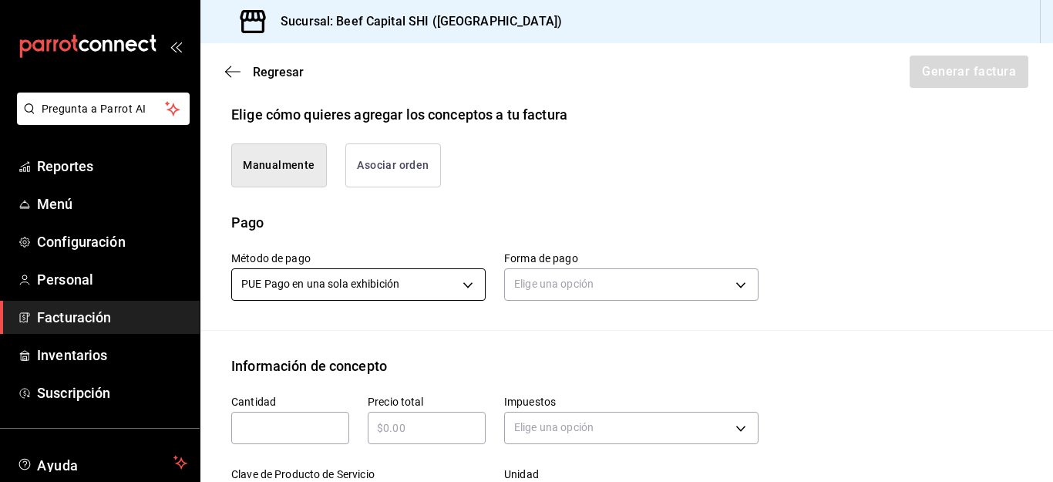
click at [457, 285] on body "Pregunta a Parrot AI Reportes Menú Configuración Personal Facturación Inventari…" at bounding box center [526, 241] width 1053 height 482
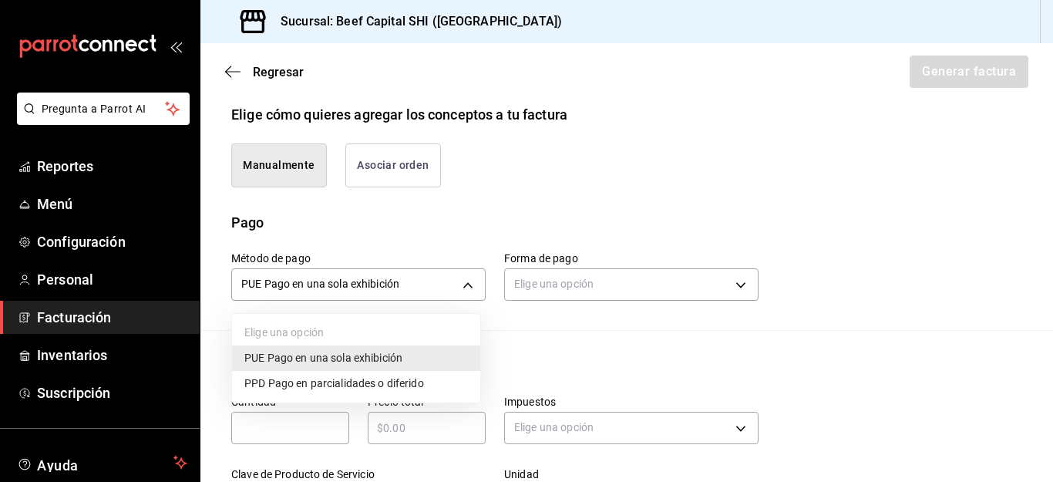
click at [381, 358] on span "PUE Pago en una sola exhibición" at bounding box center [323, 358] width 158 height 16
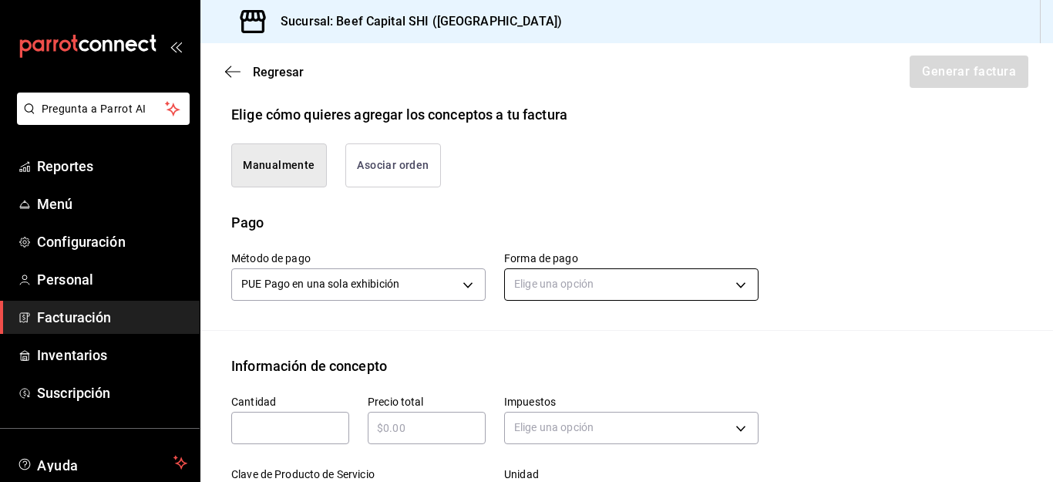
click at [727, 284] on body "Pregunta a Parrot AI Reportes Menú Configuración Personal Facturación Inventari…" at bounding box center [526, 241] width 1053 height 482
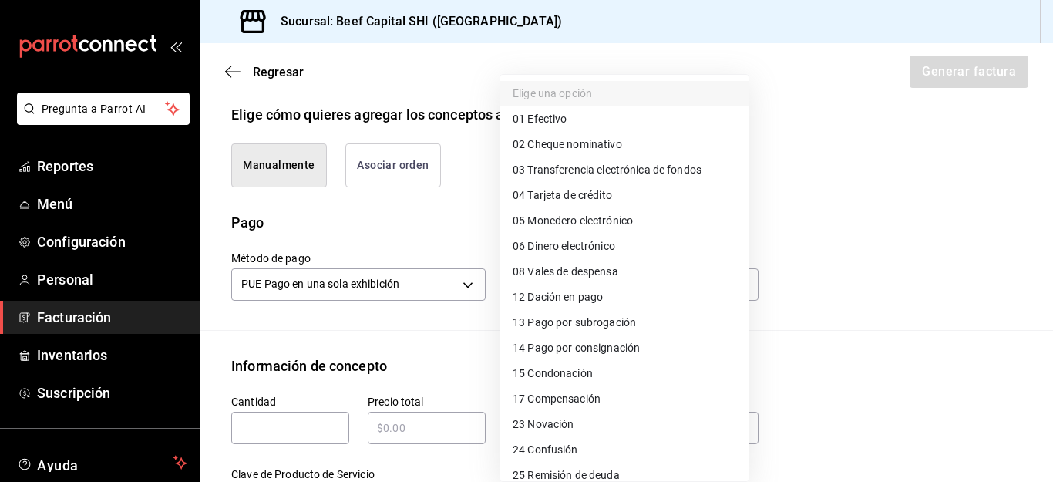
click at [562, 120] on span "01 Efectivo" at bounding box center [540, 119] width 54 height 16
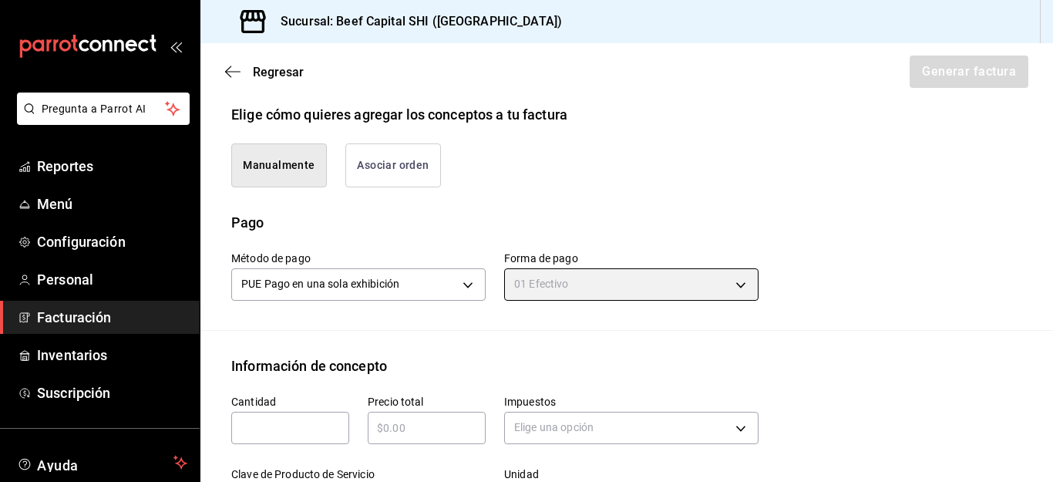
type input "01"
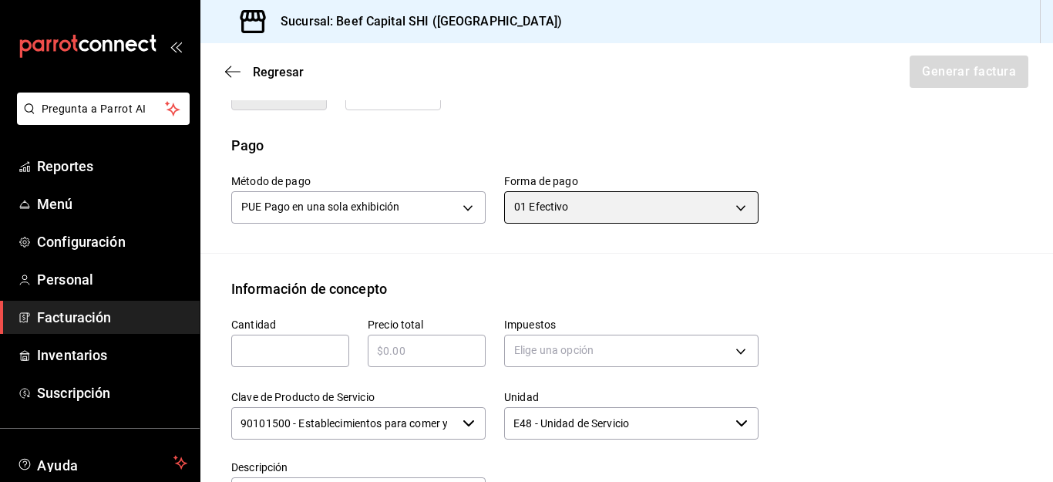
scroll to position [532, 0]
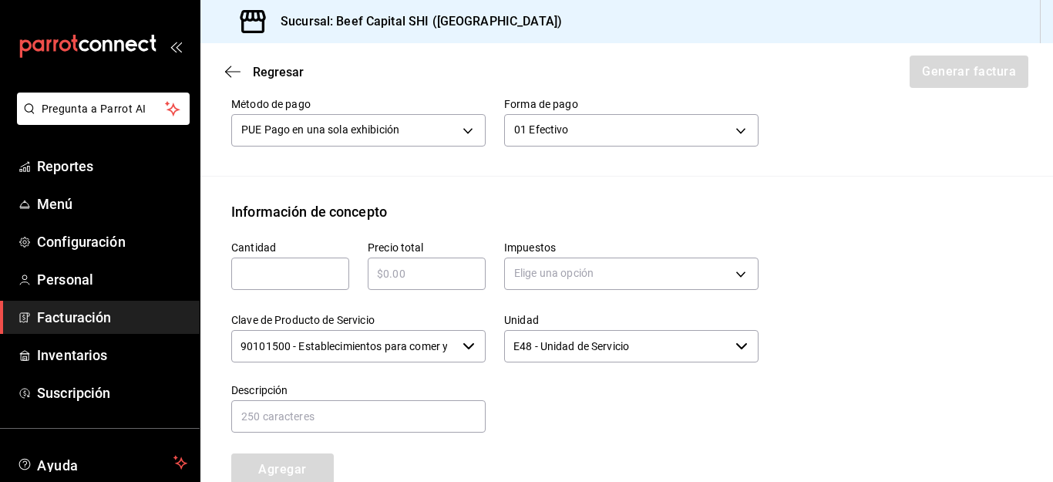
click at [415, 271] on input "text" at bounding box center [427, 273] width 118 height 19
type input "$985"
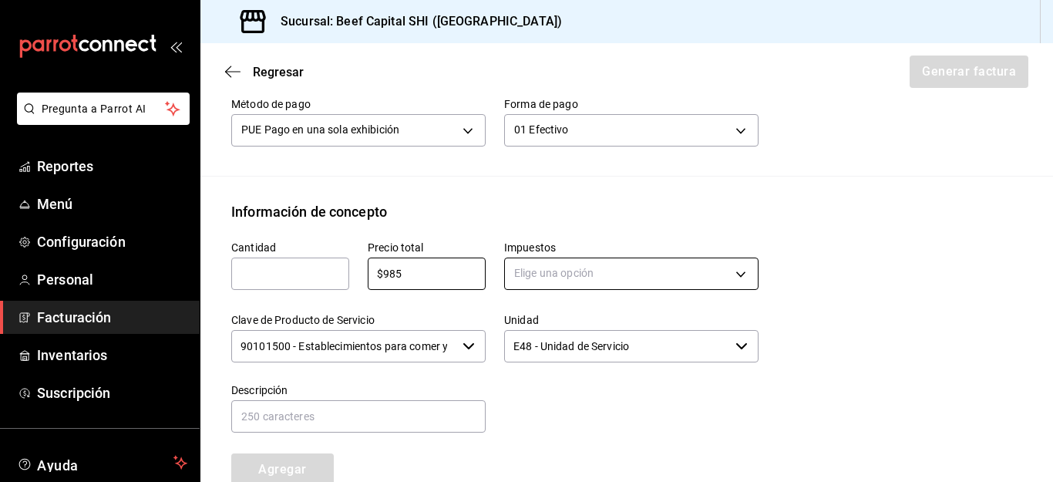
click at [728, 273] on body "Pregunta a Parrot AI Reportes Menú Configuración Personal Facturación Inventari…" at bounding box center [526, 241] width 1053 height 482
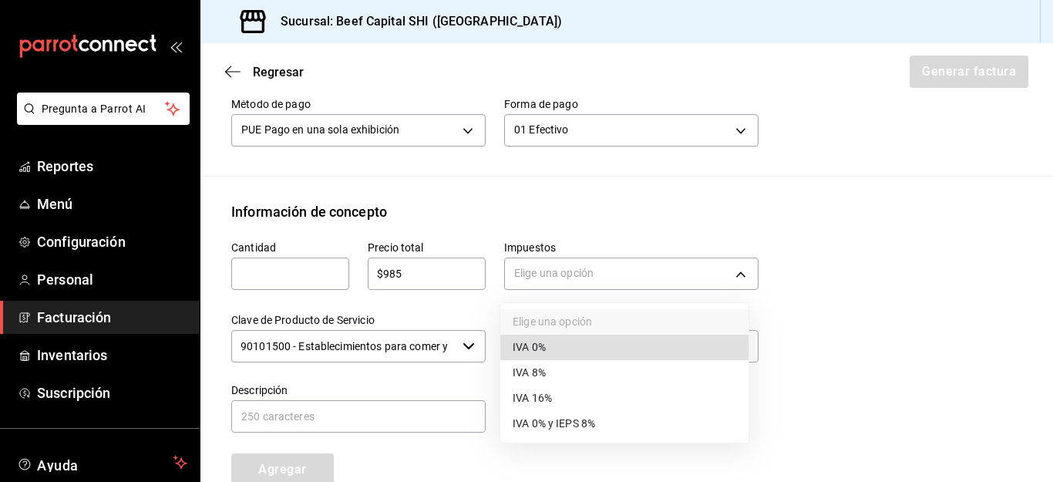
drag, startPoint x: 601, startPoint y: 391, endPoint x: 579, endPoint y: 389, distance: 21.6
click at [600, 391] on li "IVA 16%" at bounding box center [624, 397] width 248 height 25
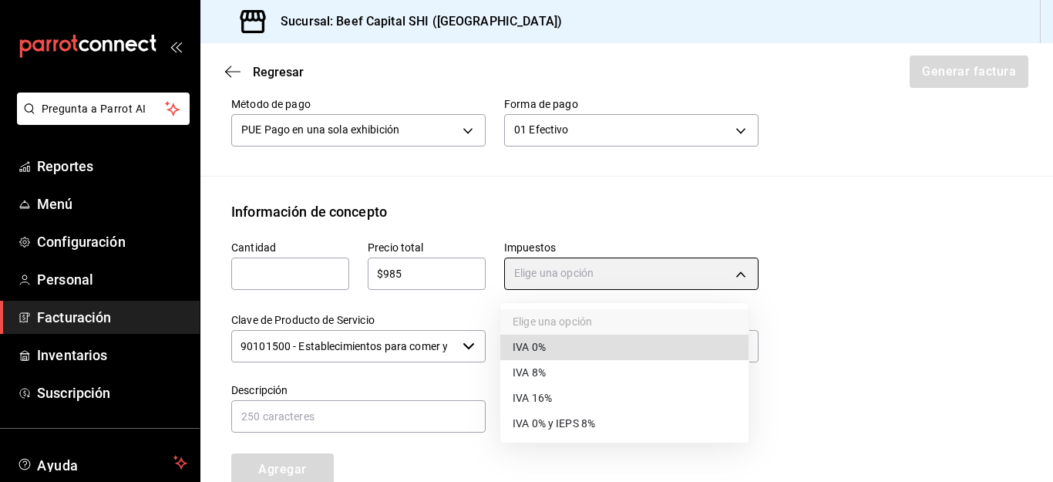
type input "IVA_16"
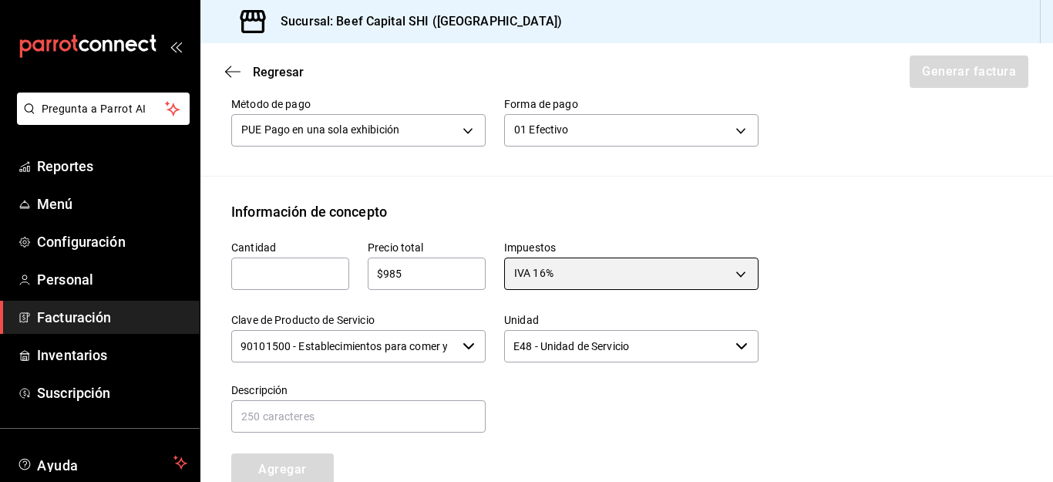
scroll to position [609, 0]
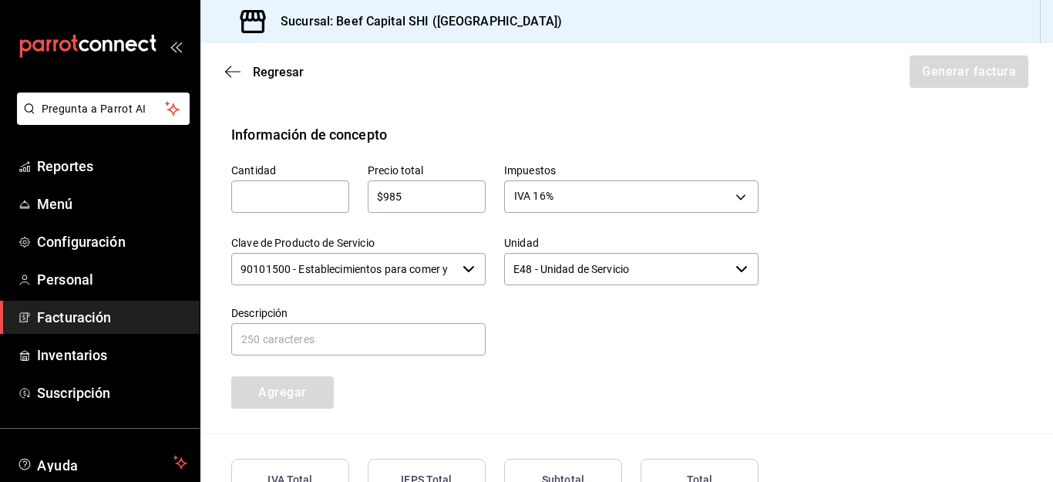
click at [274, 199] on input "text" at bounding box center [290, 196] width 118 height 19
type input "985"
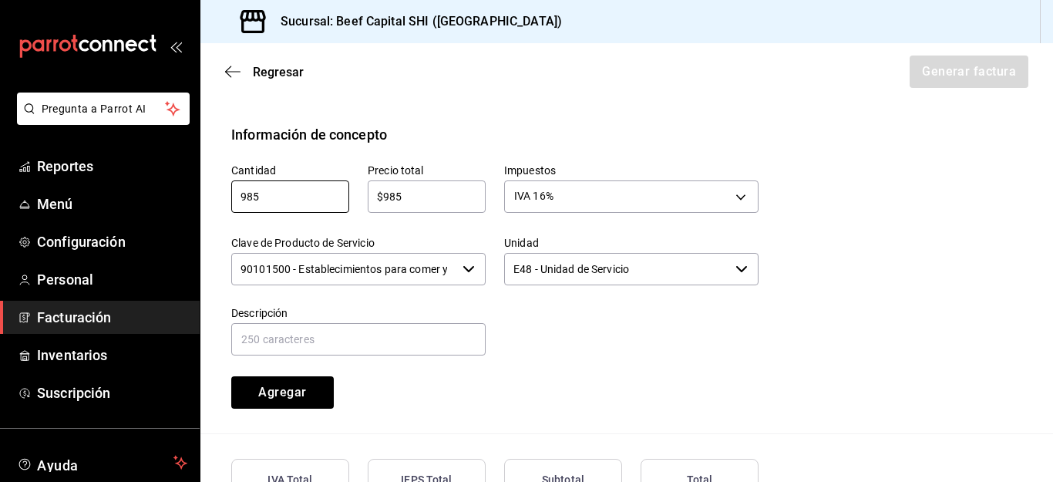
scroll to position [686, 0]
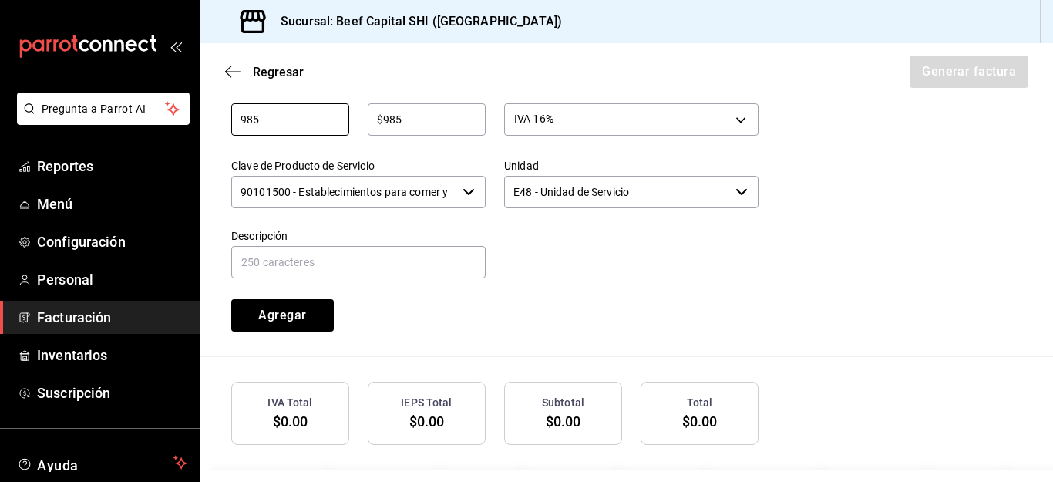
click at [463, 191] on icon "button" at bounding box center [468, 192] width 11 height 6
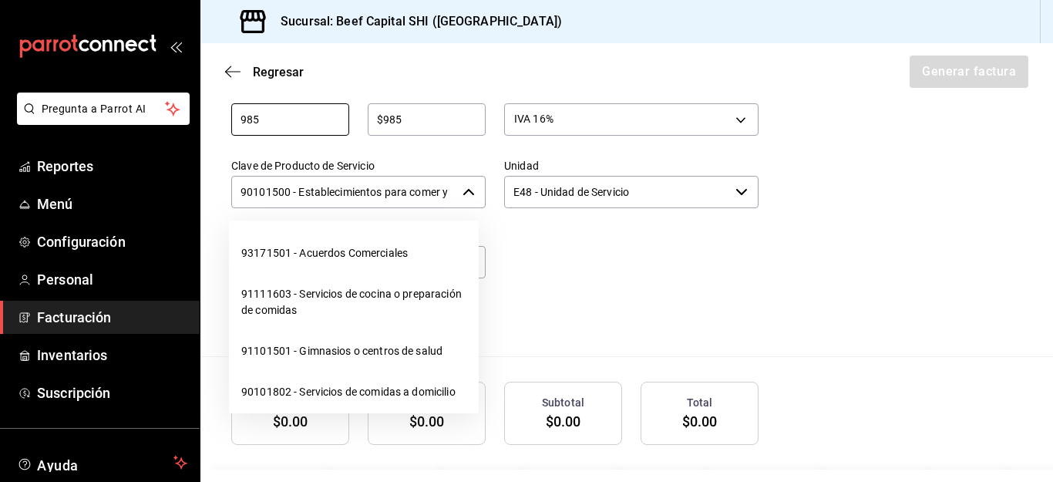
click at [463, 192] on icon "button" at bounding box center [469, 192] width 12 height 12
click at [736, 191] on icon "button" at bounding box center [741, 192] width 11 height 6
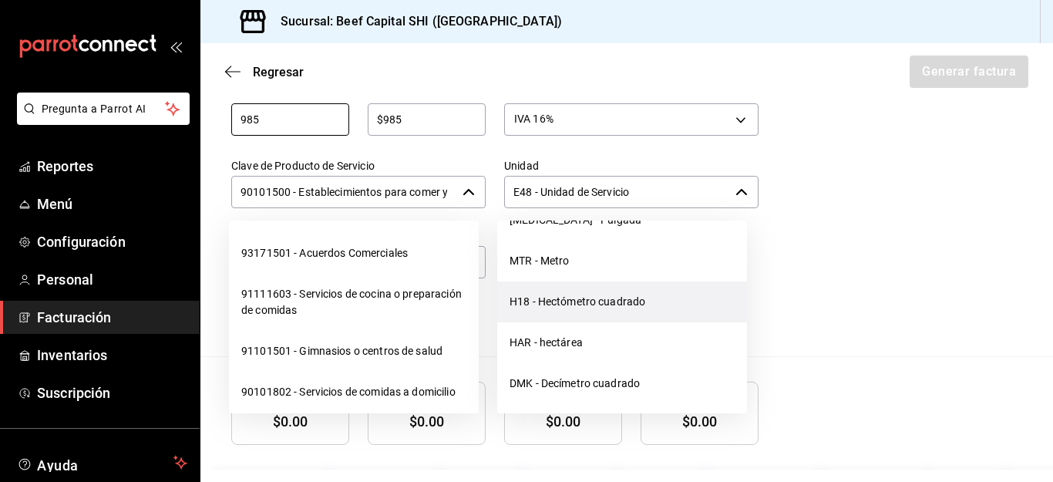
scroll to position [308, 0]
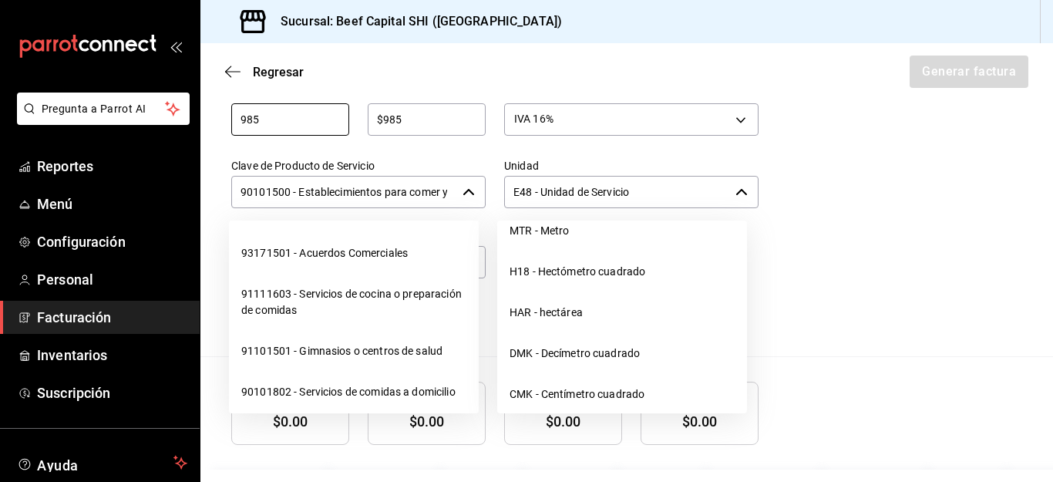
click at [736, 190] on icon "button" at bounding box center [741, 192] width 11 height 6
click at [736, 191] on icon "button" at bounding box center [741, 192] width 11 height 6
click at [830, 197] on div "Cantidad 985 ​ Precio total $985 ​ Impuestos IVA 16% IVA_16 Clave de Producto d…" at bounding box center [626, 212] width 791 height 288
drag, startPoint x: 747, startPoint y: 187, endPoint x: 733, endPoint y: 194, distance: 15.2
click at [749, 188] on div "E48 - Unidad de Servicio ​" at bounding box center [631, 192] width 254 height 32
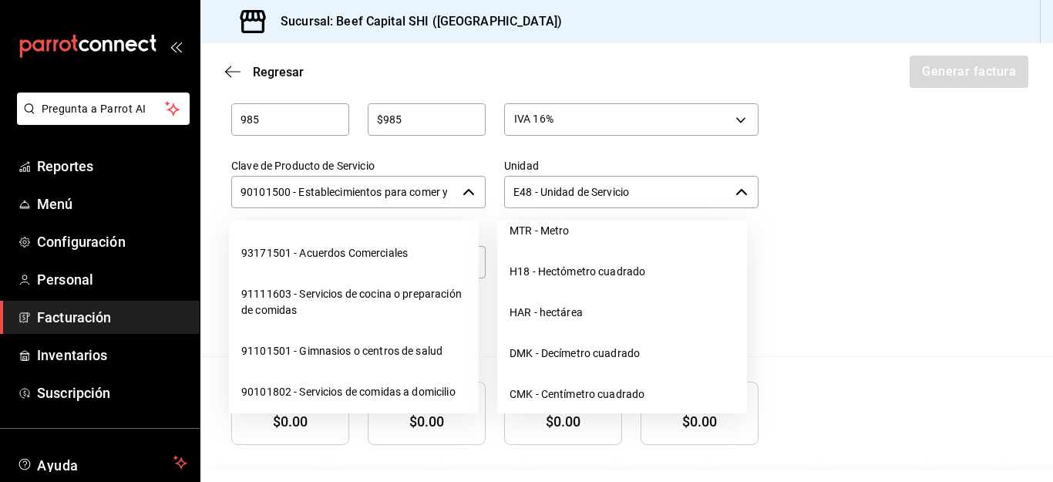
click at [735, 195] on icon "button" at bounding box center [741, 192] width 12 height 12
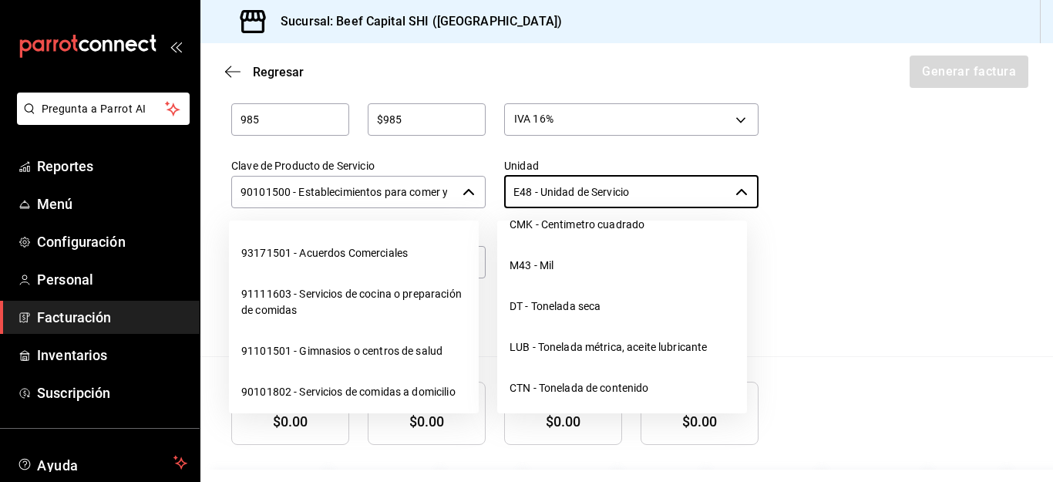
scroll to position [662, 0]
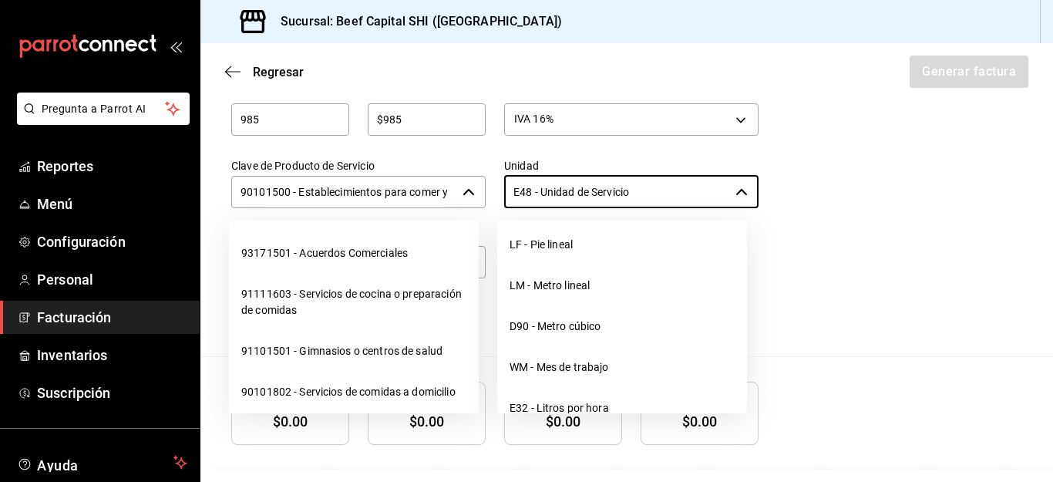
click at [747, 390] on div "Total $0.00" at bounding box center [700, 413] width 118 height 63
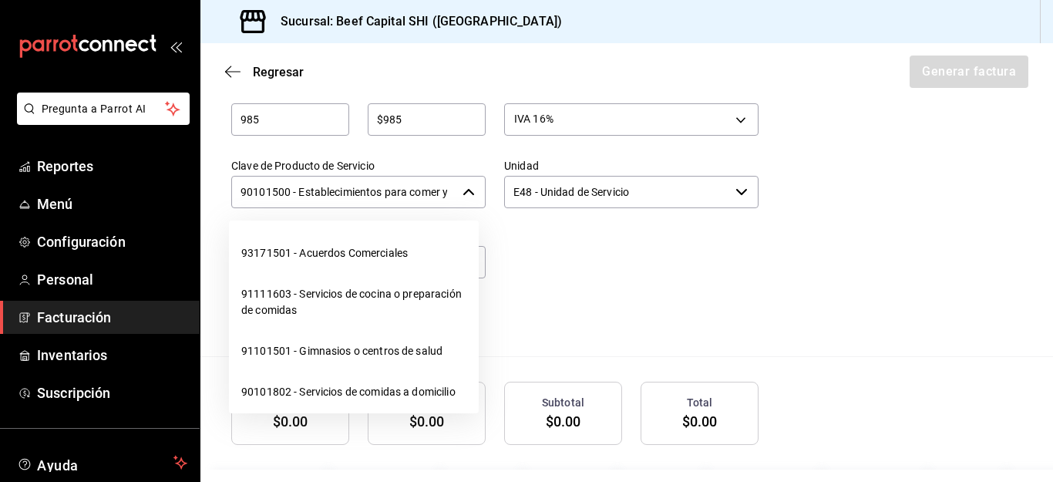
click at [749, 389] on div "Total $0.00" at bounding box center [700, 413] width 118 height 63
click at [736, 191] on icon "button" at bounding box center [741, 192] width 11 height 6
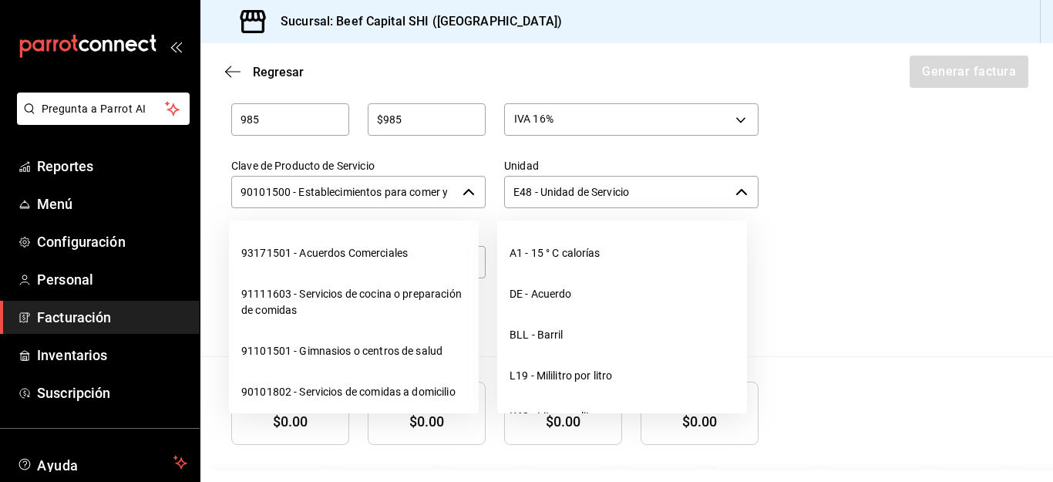
click at [736, 191] on icon "button" at bounding box center [741, 192] width 11 height 6
click at [466, 195] on icon "button" at bounding box center [469, 192] width 12 height 12
click at [844, 311] on div "Cantidad 985 ​ Precio total $985 ​ Impuestos IVA 16% IVA_16 Clave de Producto d…" at bounding box center [626, 212] width 791 height 288
click at [910, 318] on div "Cantidad 985 ​ Precio total $985 ​ Impuestos IVA 16% IVA_16 Clave de Producto d…" at bounding box center [626, 212] width 791 height 288
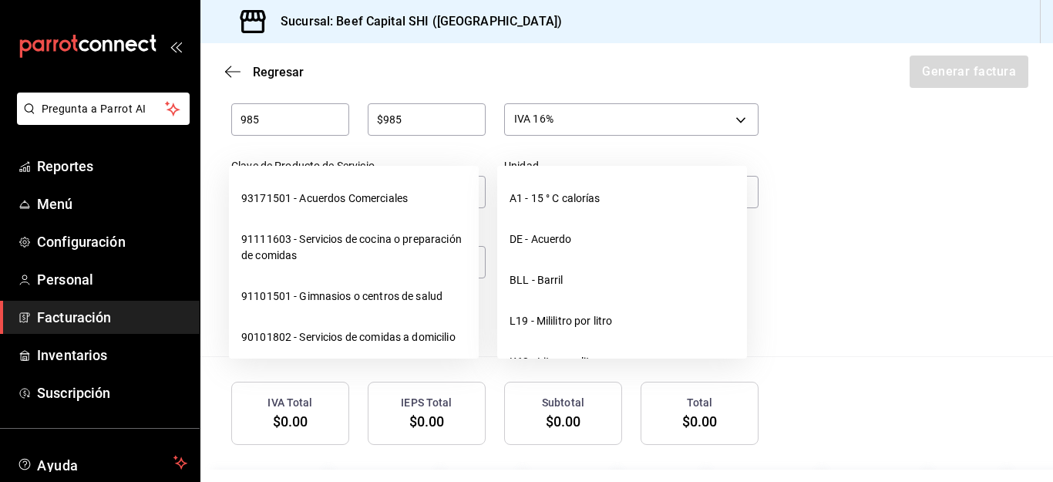
scroll to position [742, 0]
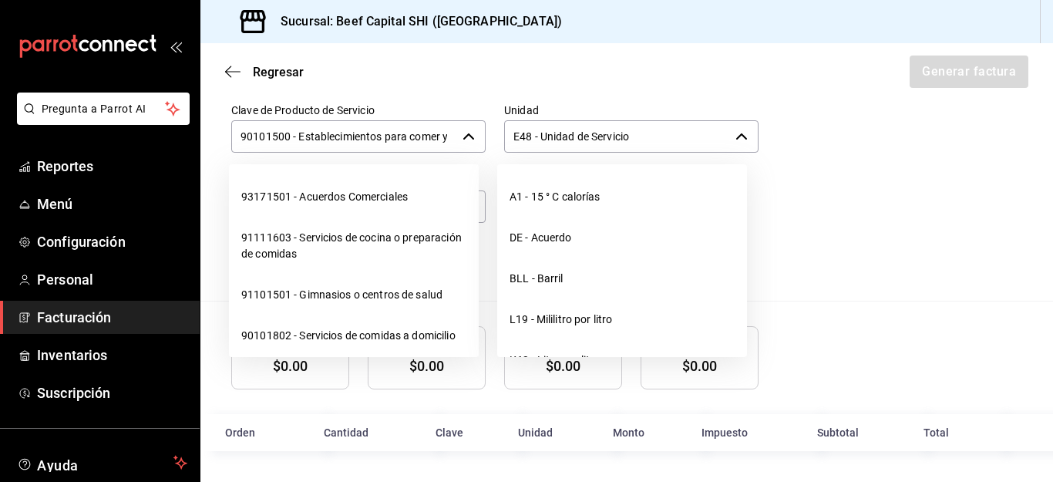
click at [845, 234] on div "Cantidad 985 ​ Precio total $985 ​ Impuestos IVA 16% IVA_16 Clave de Producto d…" at bounding box center [626, 156] width 791 height 288
click at [736, 134] on icon "button" at bounding box center [741, 136] width 11 height 6
click at [466, 140] on icon "button" at bounding box center [469, 136] width 12 height 12
click at [463, 135] on icon "button" at bounding box center [469, 136] width 12 height 12
click at [736, 137] on icon "button" at bounding box center [741, 136] width 11 height 6
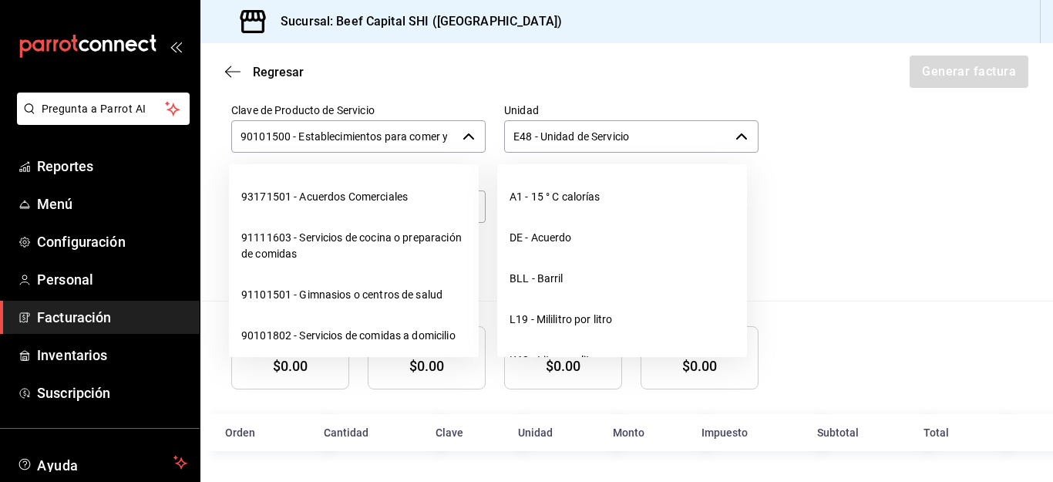
click at [735, 137] on icon "button" at bounding box center [741, 136] width 12 height 12
drag, startPoint x: 735, startPoint y: 137, endPoint x: 725, endPoint y: 136, distance: 10.1
click at [735, 137] on icon "button" at bounding box center [741, 136] width 12 height 12
click at [901, 165] on div "Cantidad 985 ​ Precio total $985 ​ Impuestos IVA 16% IVA_16 Clave de Producto d…" at bounding box center [626, 156] width 791 height 288
click at [900, 165] on div "Cantidad 985 ​ Precio total $985 ​ Impuestos IVA 16% IVA_16 Clave de Producto d…" at bounding box center [626, 156] width 791 height 288
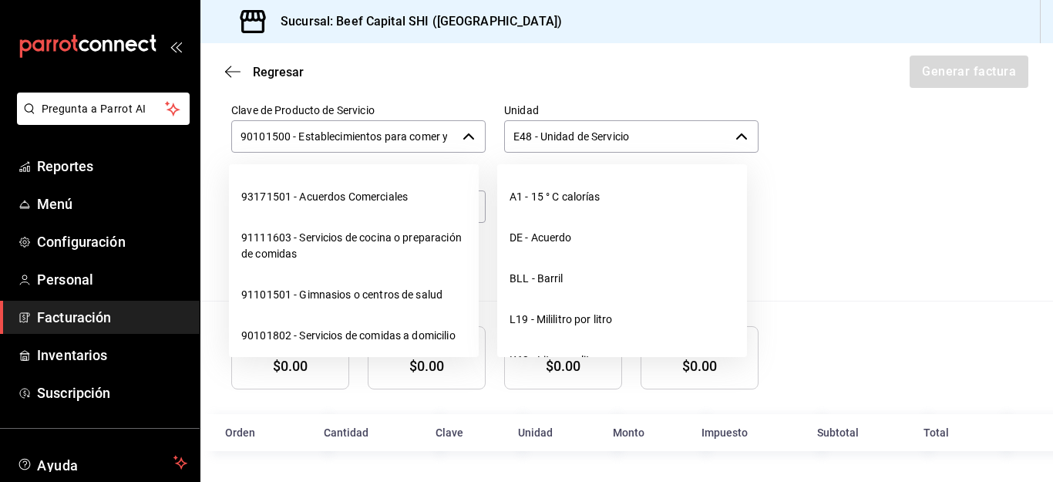
click at [845, 258] on div "Cantidad 985 ​ Precio total $985 ​ Impuestos IVA 16% IVA_16 Clave de Producto d…" at bounding box center [626, 156] width 791 height 288
click at [730, 133] on div "E48 - Unidad de Servicio ​" at bounding box center [631, 136] width 254 height 32
click at [735, 133] on icon "button" at bounding box center [741, 136] width 12 height 12
click at [648, 139] on input "E48 - Unidad de Servicio" at bounding box center [616, 136] width 225 height 32
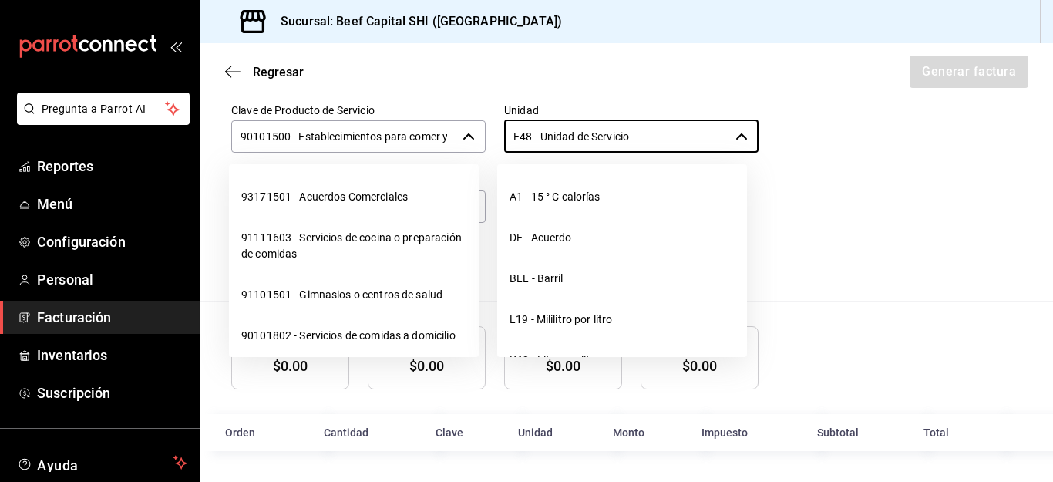
drag, startPoint x: 732, startPoint y: 183, endPoint x: 764, endPoint y: 252, distance: 76.2
click at [748, 225] on body "Pregunta a Parrot AI Reportes Menú Configuración Personal Facturación Inventari…" at bounding box center [526, 241] width 1053 height 482
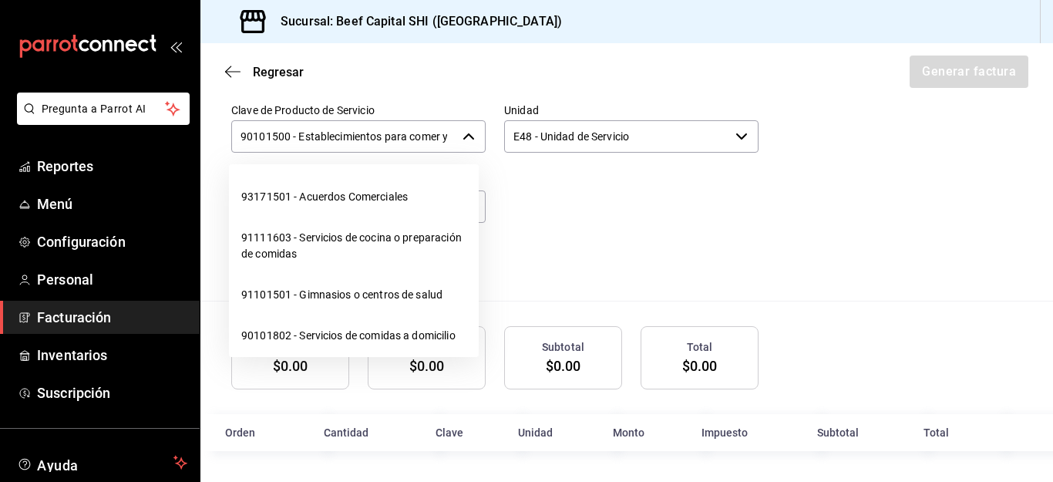
click at [572, 237] on div "Cantidad 985 ​ Precio total $985 ​ Impuestos IVA 16% IVA_16 Clave de Producto d…" at bounding box center [486, 144] width 546 height 264
click at [463, 135] on icon "button" at bounding box center [469, 136] width 12 height 12
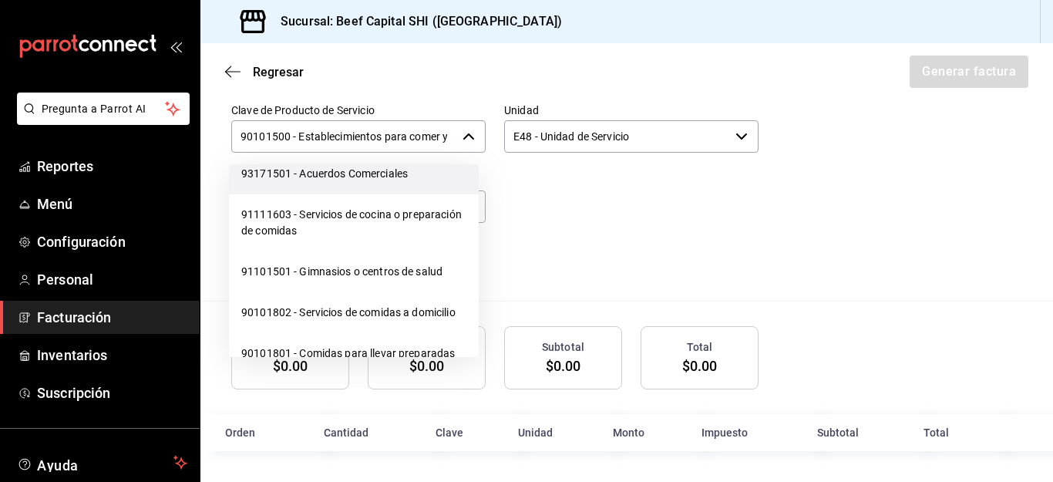
scroll to position [15, 0]
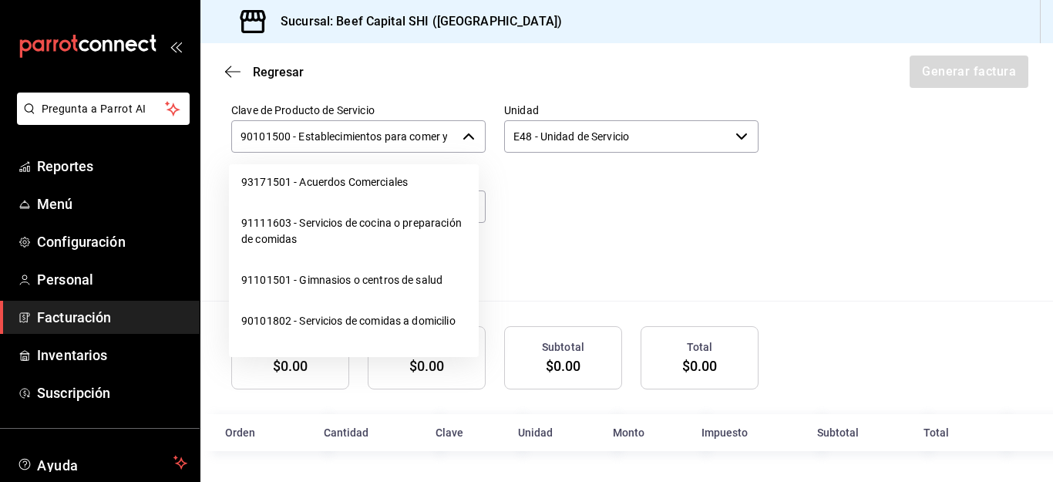
click at [466, 136] on icon "button" at bounding box center [468, 136] width 11 height 6
click at [409, 143] on input "90101500 - Establecimientos para comer y beber" at bounding box center [343, 136] width 225 height 32
click at [409, 137] on input "90101500 - Establecimientos para comer y beber" at bounding box center [343, 136] width 225 height 32
click at [443, 133] on input "90101500 - Establecimientos para comer y beber" at bounding box center [343, 136] width 225 height 32
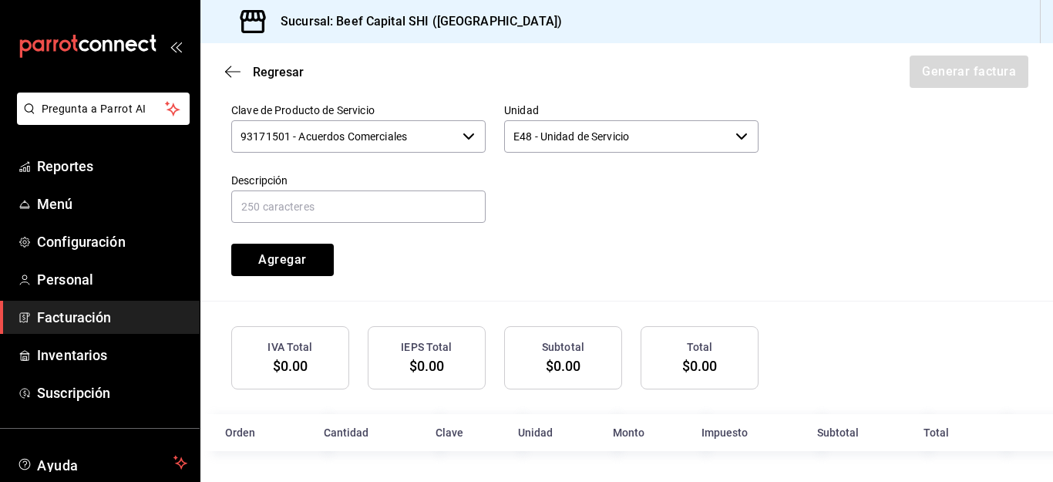
click at [463, 136] on icon "button" at bounding box center [468, 136] width 11 height 6
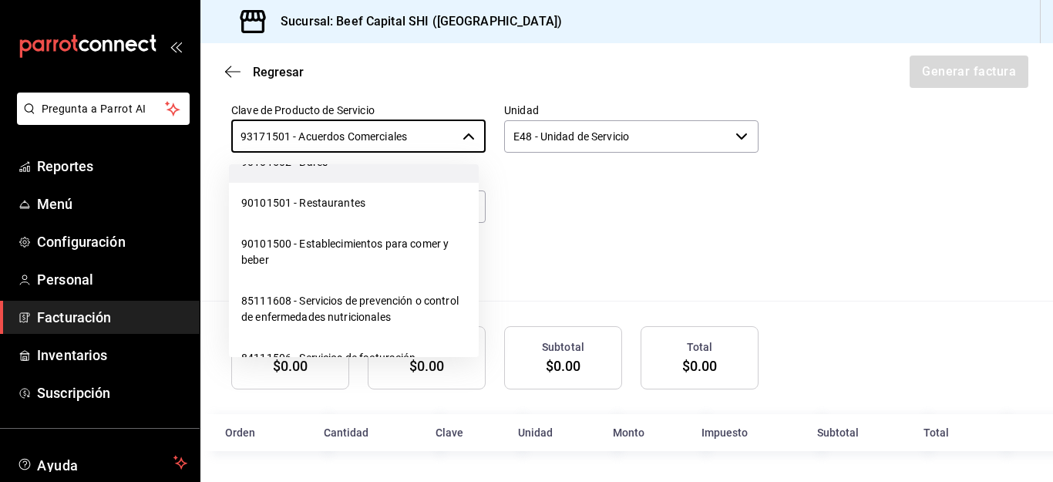
scroll to position [447, 0]
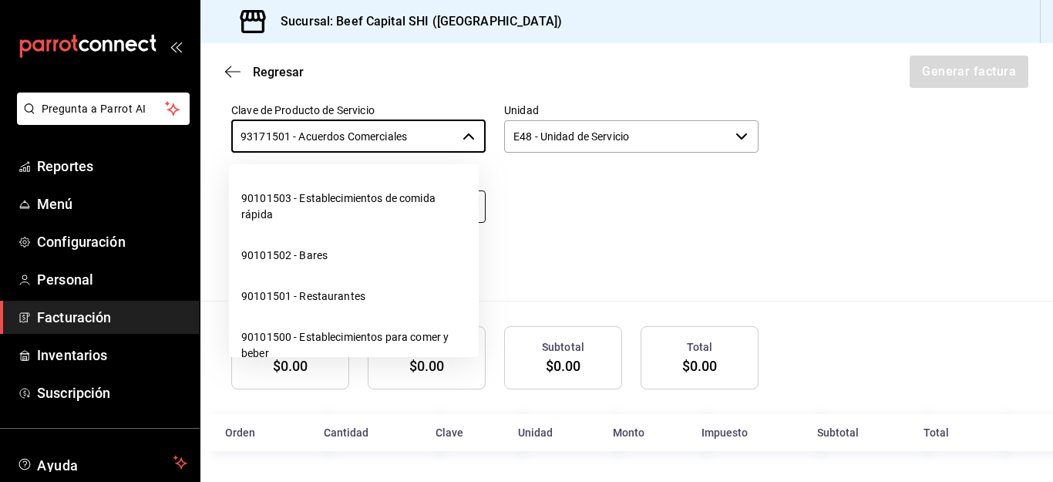
click at [379, 213] on li "90101503 - Establecimientos de comida rápida" at bounding box center [354, 206] width 250 height 57
type input "90101503 - Establecimientos de comida rápida"
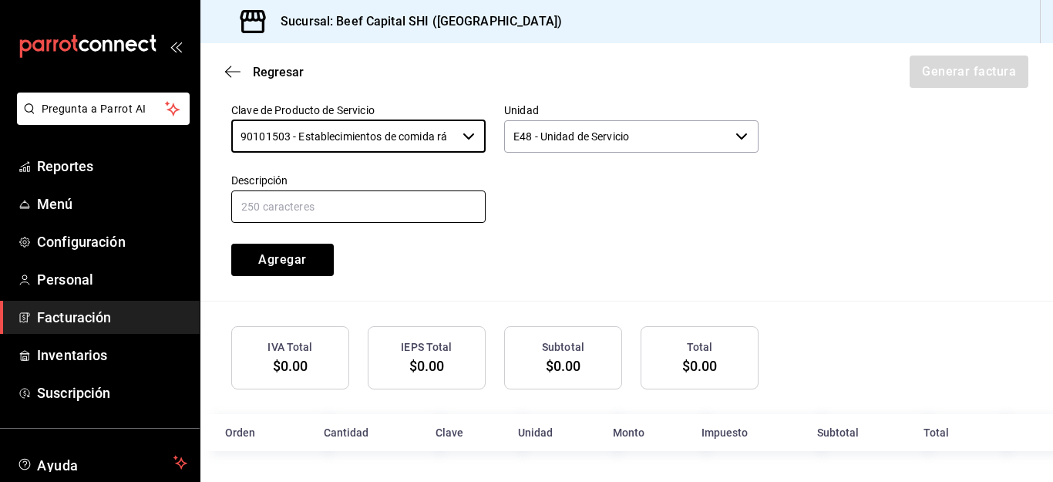
click at [311, 211] on input "text" at bounding box center [358, 206] width 254 height 32
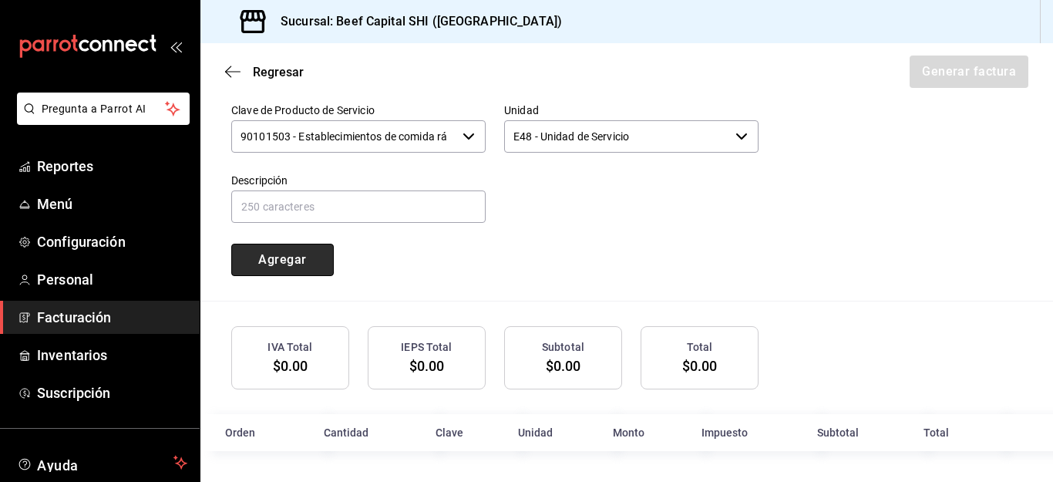
click at [278, 259] on button "Agregar" at bounding box center [282, 260] width 103 height 32
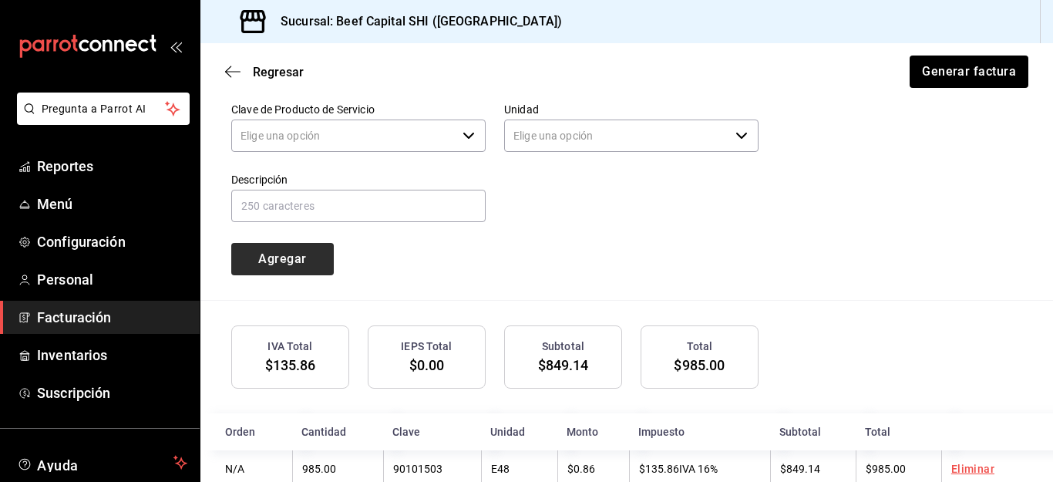
type input "90101500 - Establecimientos para comer y beber"
type input "E48 - Unidad de Servicio"
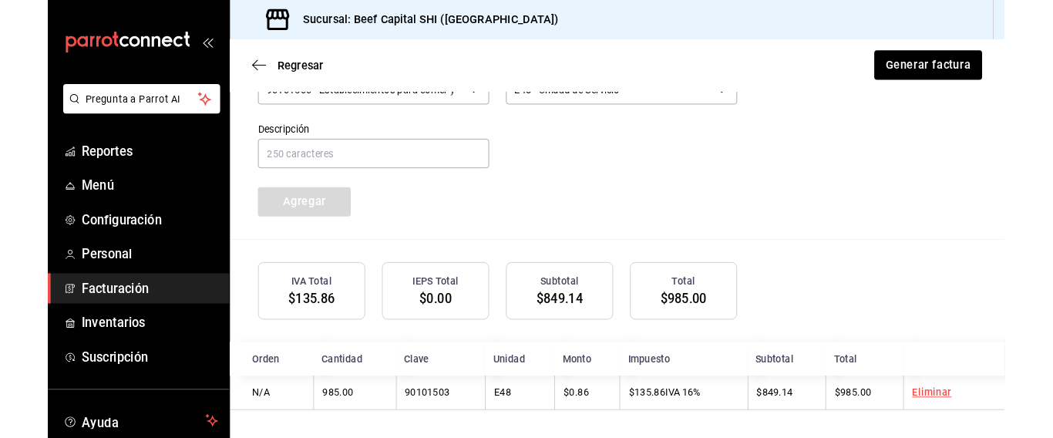
scroll to position [781, 0]
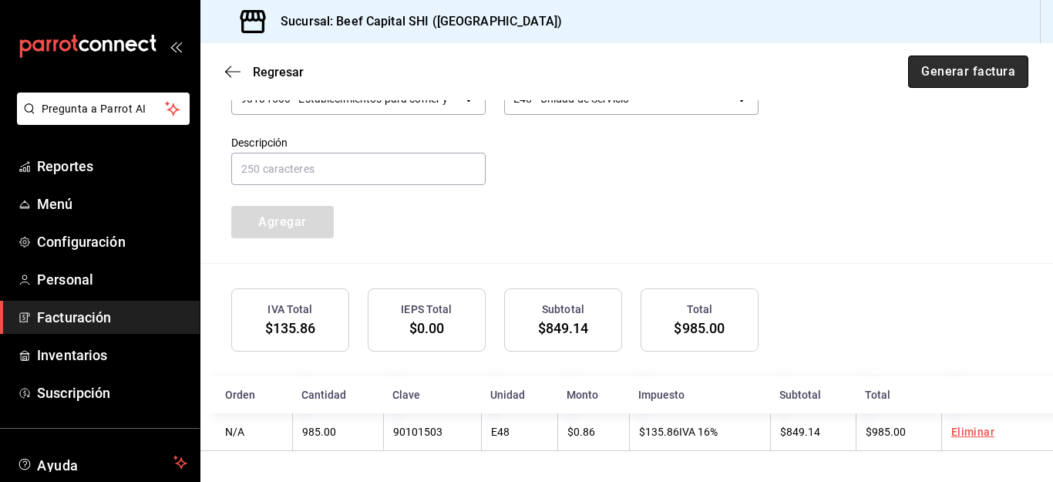
click at [944, 69] on button "Generar factura" at bounding box center [968, 72] width 120 height 32
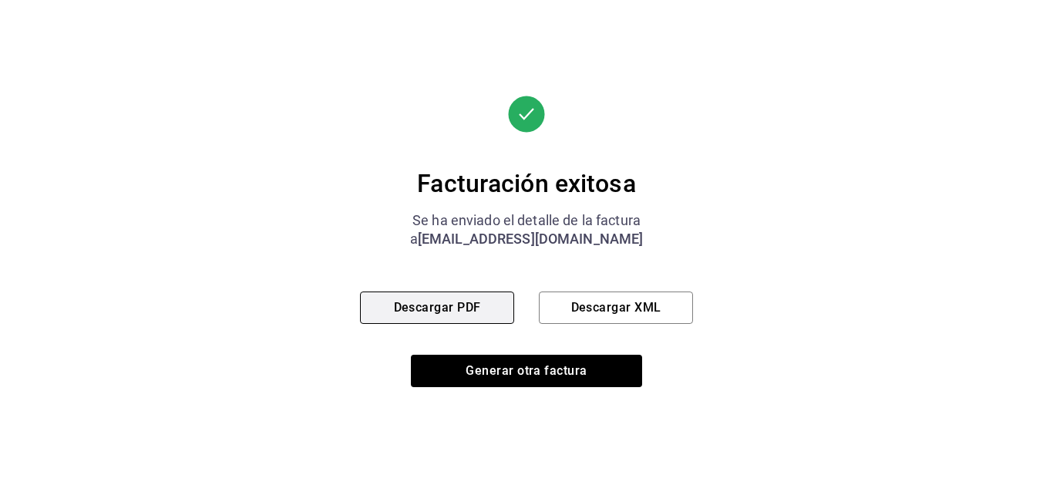
click at [461, 309] on button "Descargar PDF" at bounding box center [437, 307] width 154 height 32
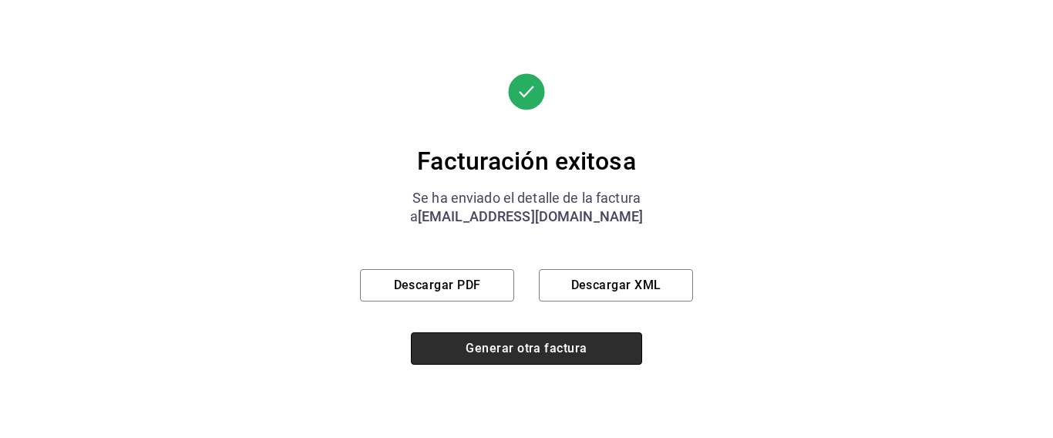
click at [526, 347] on button "Generar otra factura" at bounding box center [526, 348] width 231 height 32
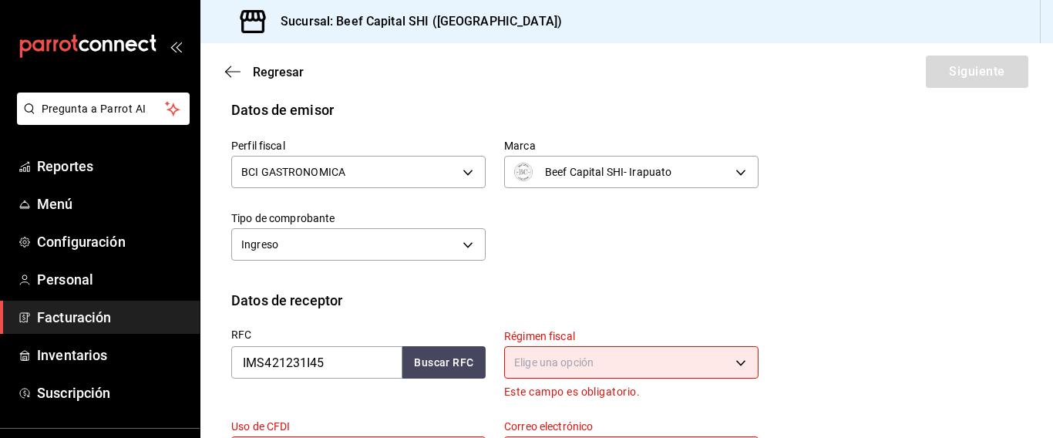
scroll to position [154, 0]
